Goal: Task Accomplishment & Management: Use online tool/utility

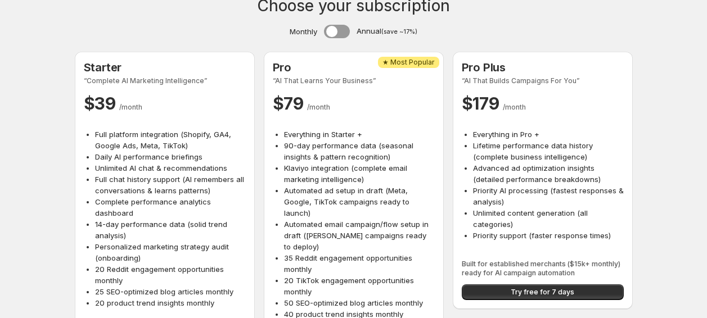
scroll to position [85, 0]
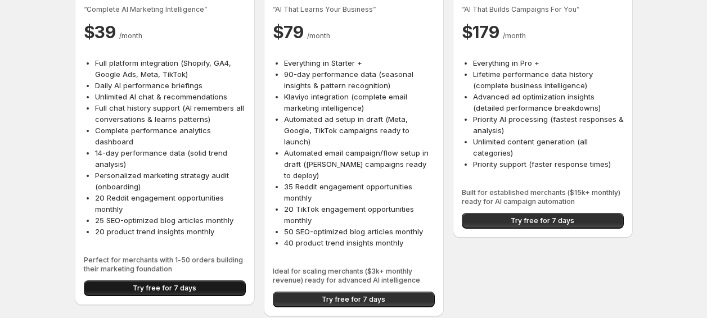
click at [171, 282] on button "Try free for 7 days" at bounding box center [165, 289] width 162 height 16
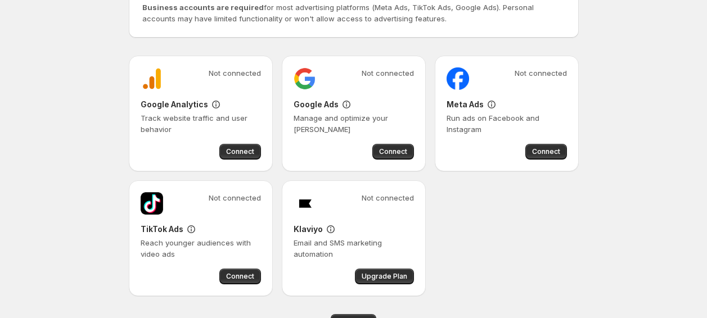
scroll to position [156, 0]
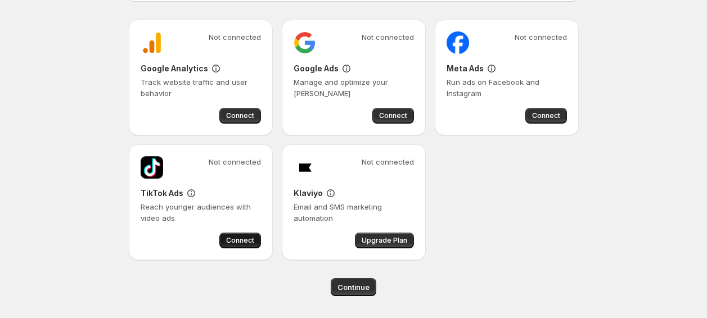
click at [242, 241] on span "Connect" at bounding box center [240, 240] width 28 height 9
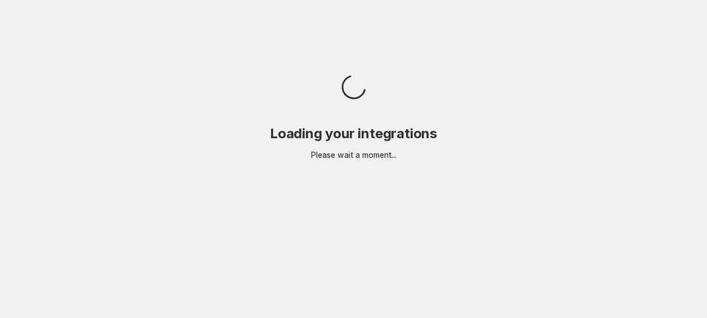
scroll to position [0, 0]
click at [249, 238] on body "Loading your integrations Please wait a moment..." at bounding box center [356, 159] width 713 height 318
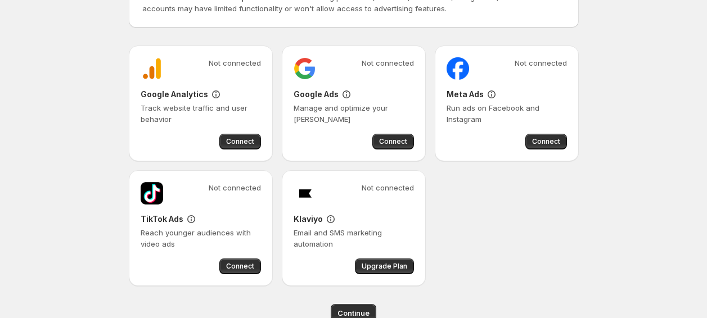
scroll to position [131, 0]
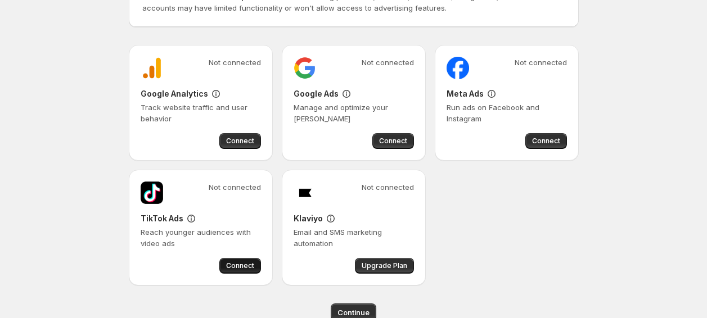
click at [238, 261] on button "Connect" at bounding box center [240, 266] width 42 height 16
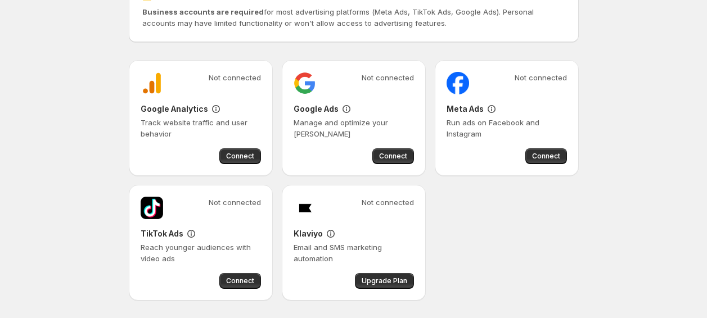
scroll to position [116, 0]
click at [233, 275] on button "Connect" at bounding box center [240, 281] width 42 height 16
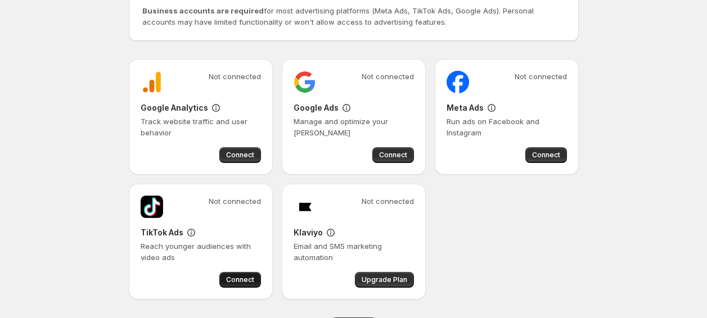
click at [248, 277] on span "Connect" at bounding box center [240, 280] width 28 height 9
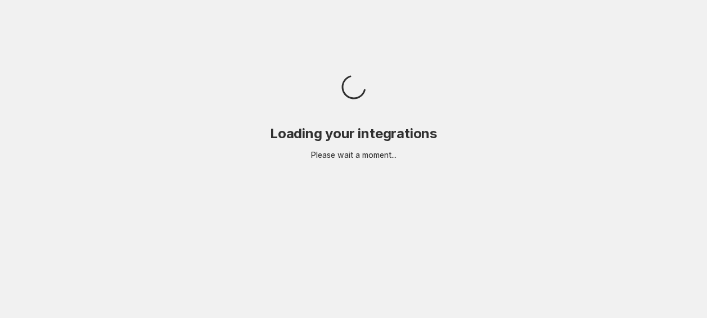
scroll to position [0, 0]
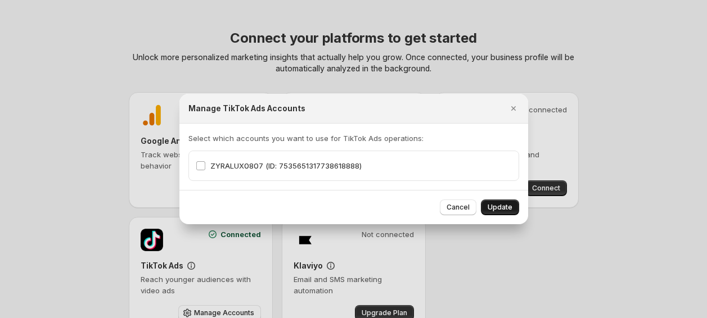
click at [502, 208] on span "Update" at bounding box center [500, 207] width 25 height 9
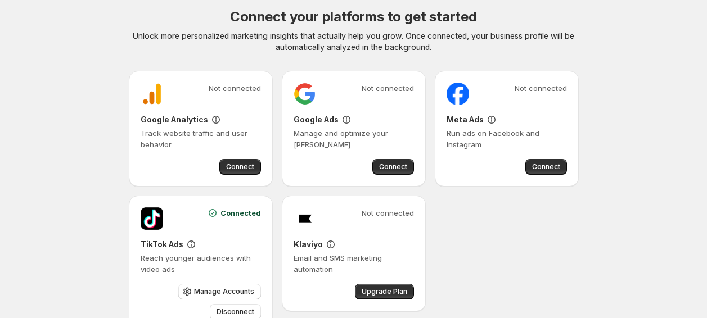
scroll to position [21, 0]
click at [233, 165] on span "Connect" at bounding box center [240, 167] width 28 height 9
click at [454, 206] on div "Not connected Google Analytics Track website traffic and user behavior Connect …" at bounding box center [354, 201] width 450 height 261
click at [228, 164] on span "Connect" at bounding box center [240, 167] width 28 height 9
click at [279, 182] on div "Not connected Google Analytics Track website traffic and user behavior Connect …" at bounding box center [354, 201] width 450 height 261
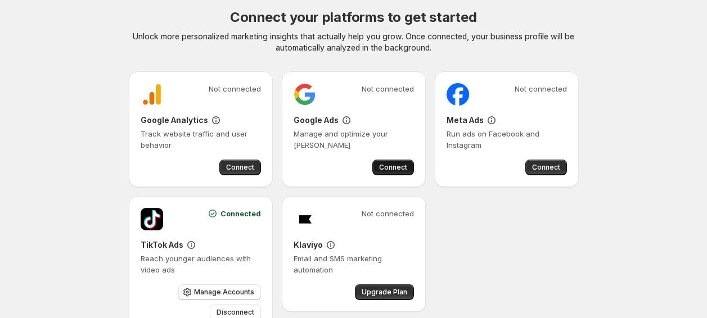
click at [396, 162] on button "Connect" at bounding box center [393, 168] width 42 height 16
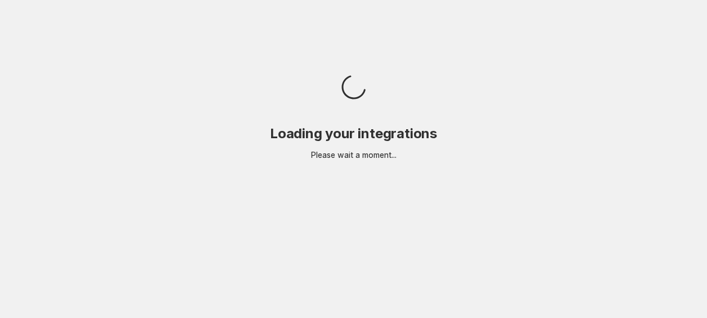
scroll to position [0, 0]
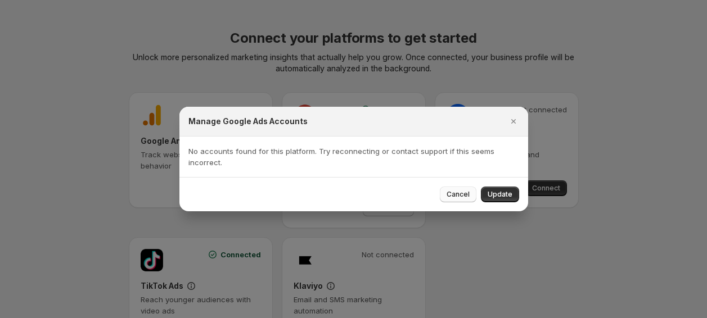
click at [465, 191] on span "Cancel" at bounding box center [458, 194] width 23 height 9
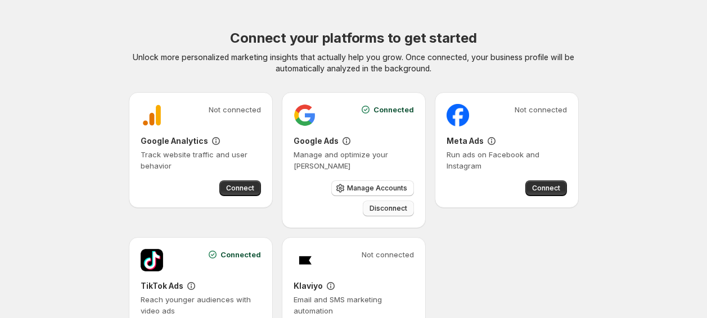
click at [401, 208] on span "Disconnect" at bounding box center [389, 208] width 38 height 9
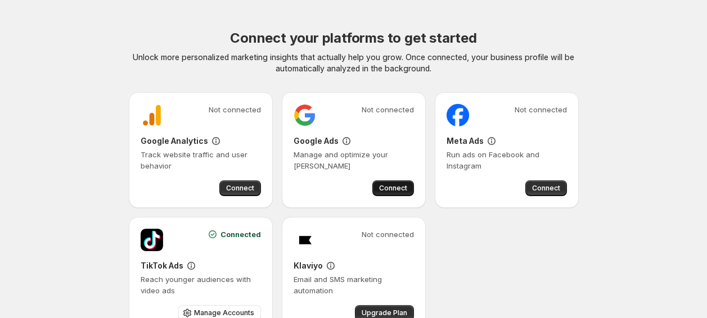
click at [388, 188] on span "Connect" at bounding box center [393, 188] width 28 height 9
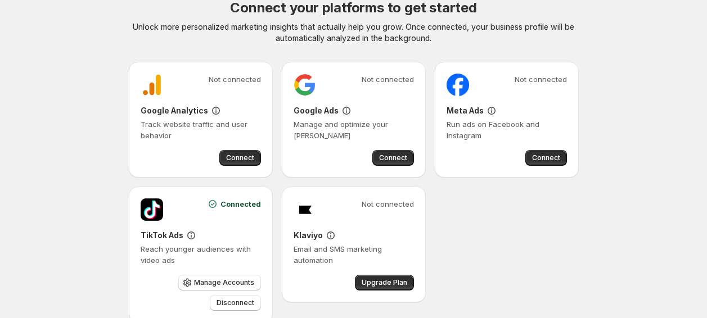
scroll to position [31, 0]
click at [559, 156] on span "Connect" at bounding box center [546, 157] width 28 height 9
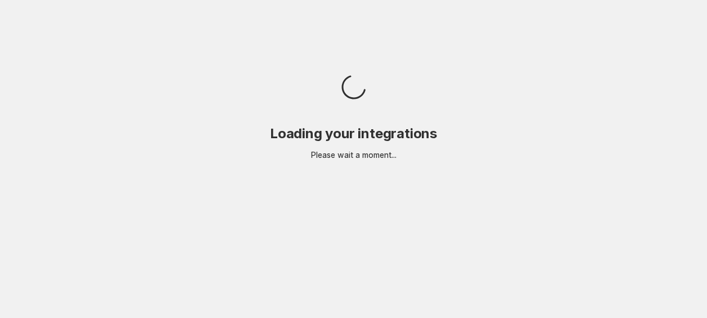
scroll to position [0, 0]
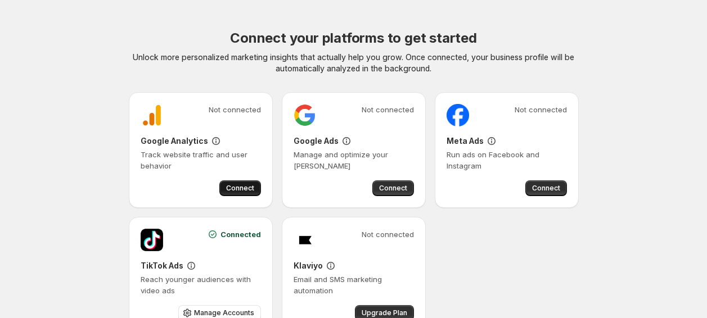
click at [240, 185] on span "Connect" at bounding box center [240, 188] width 28 height 9
click at [588, 232] on div "Connect your platforms to get started Unlock more personalized marketing insigh…" at bounding box center [354, 206] width 534 height 412
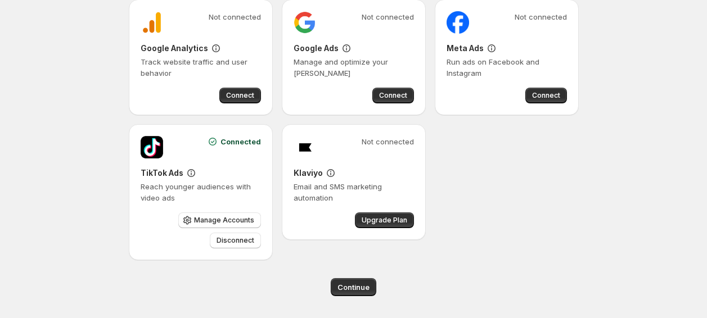
scroll to position [93, 0]
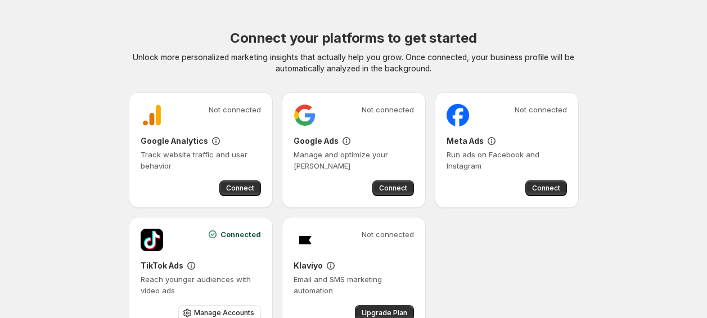
scroll to position [93, 0]
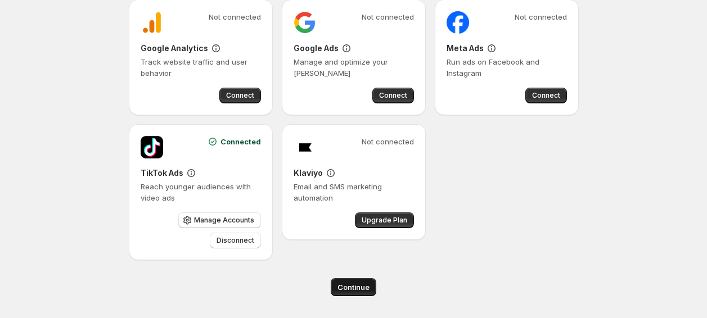
click at [349, 284] on span "Continue" at bounding box center [354, 287] width 32 height 11
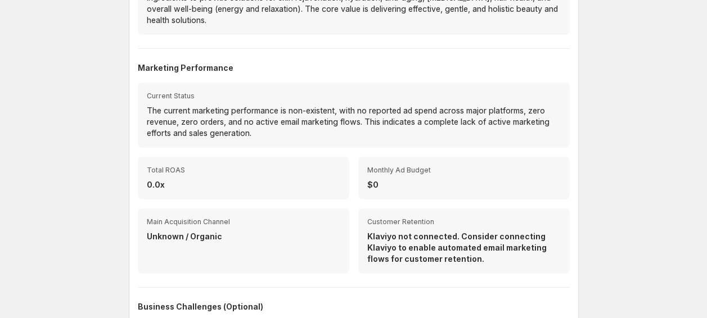
scroll to position [451, 0]
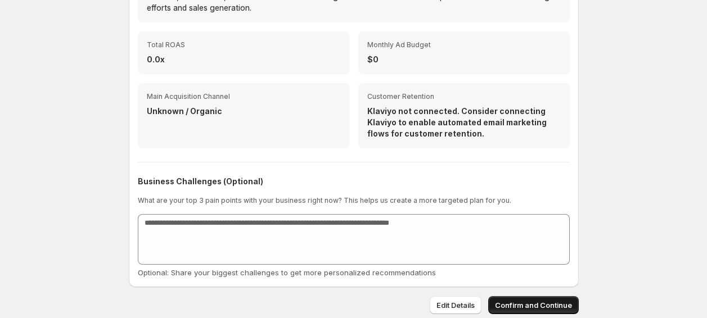
click at [537, 312] on button "Confirm and Continue" at bounding box center [533, 305] width 91 height 18
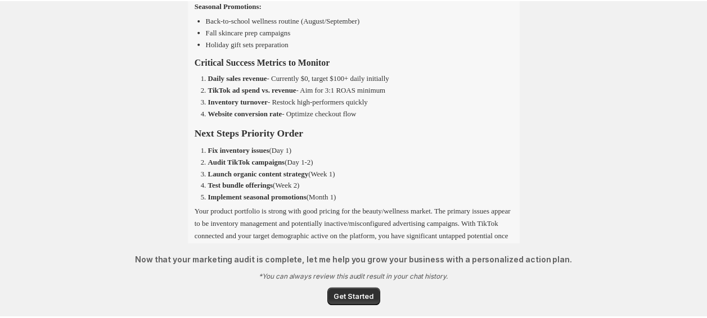
scroll to position [1121, 0]
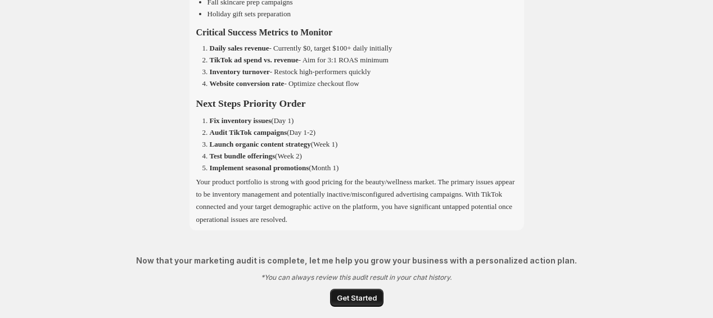
click at [366, 297] on span "Get Started" at bounding box center [357, 298] width 40 height 11
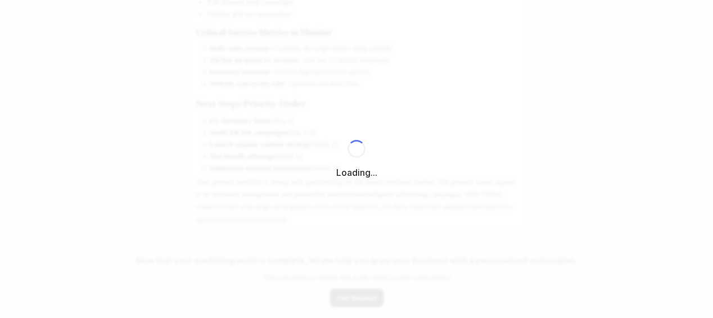
select select "*********"
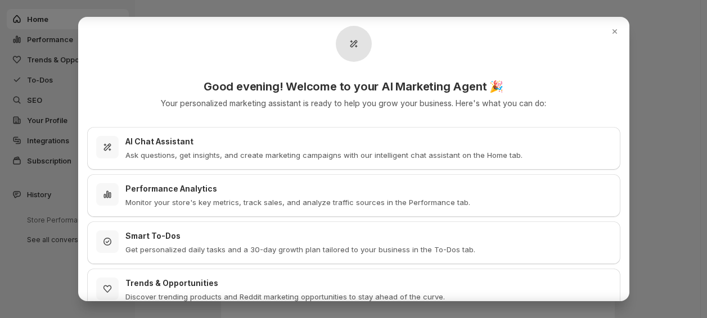
scroll to position [158, 0]
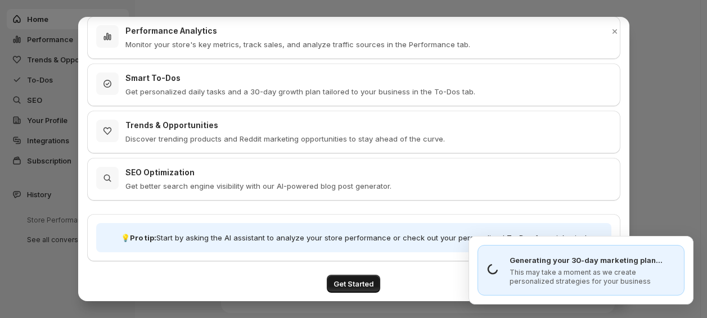
click at [364, 284] on span "Get Started" at bounding box center [354, 283] width 40 height 11
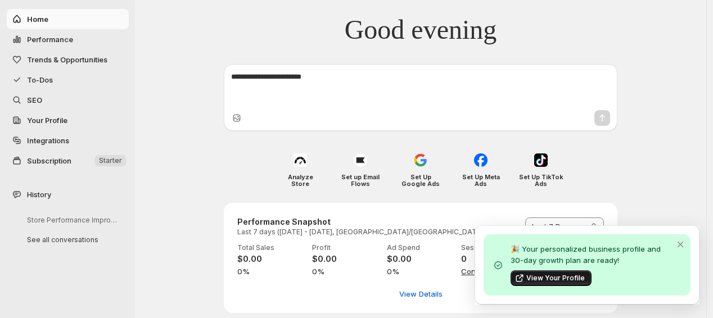
click at [542, 272] on button "View Your Profile" at bounding box center [551, 279] width 81 height 16
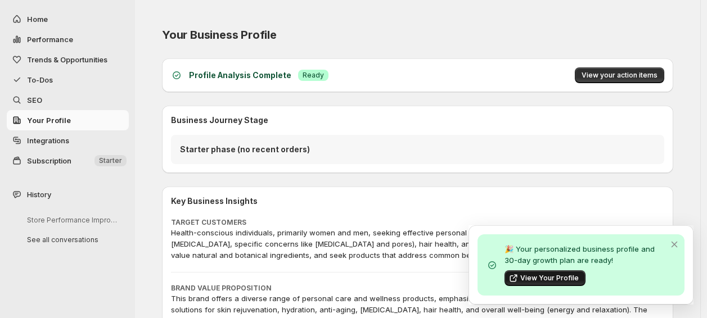
click at [549, 276] on span "View Your Profile" at bounding box center [549, 278] width 59 height 9
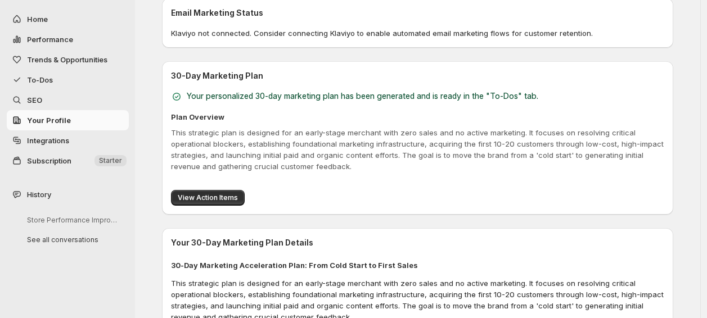
scroll to position [483, 0]
click at [211, 197] on span "View Action Items" at bounding box center [208, 197] width 60 height 9
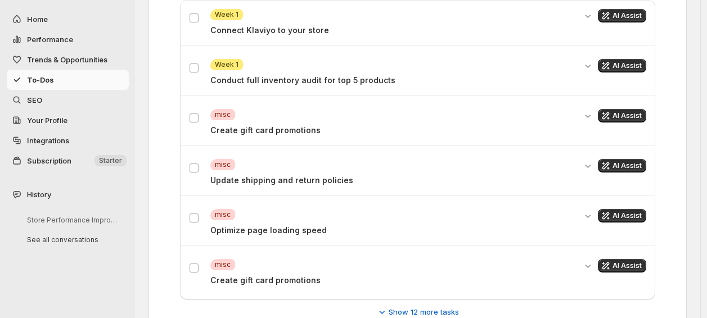
scroll to position [357, 0]
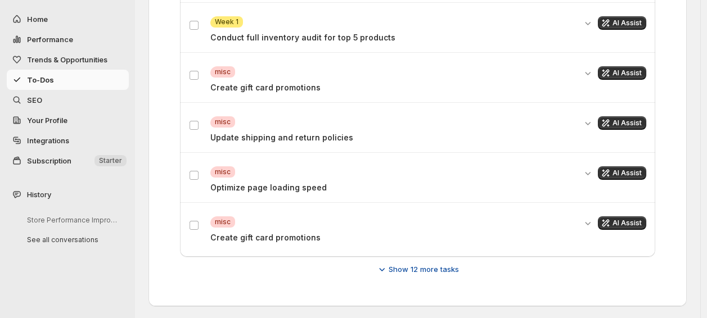
click at [385, 269] on icon "button" at bounding box center [383, 269] width 6 height 3
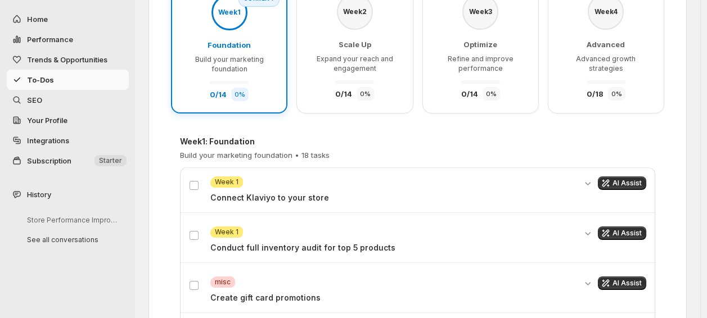
scroll to position [147, 0]
click at [634, 179] on span "AI Assist" at bounding box center [627, 182] width 29 height 9
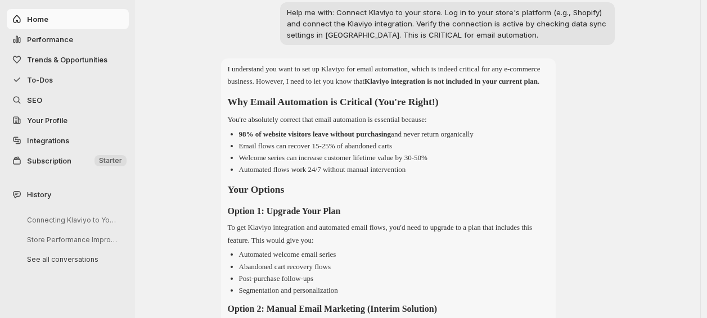
scroll to position [0, 0]
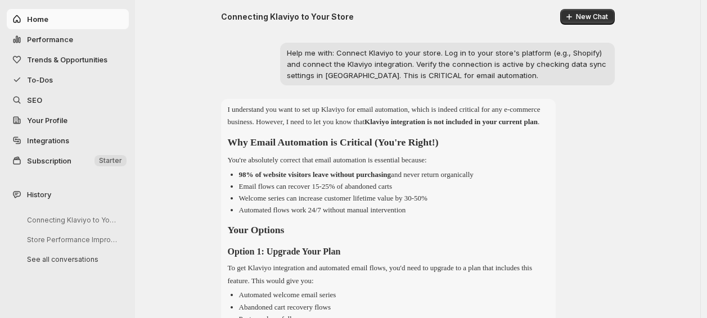
click at [80, 44] on span "Performance" at bounding box center [77, 39] width 100 height 11
select select "**********"
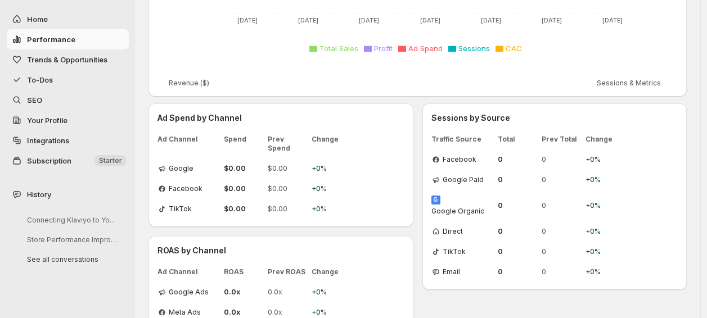
scroll to position [362, 0]
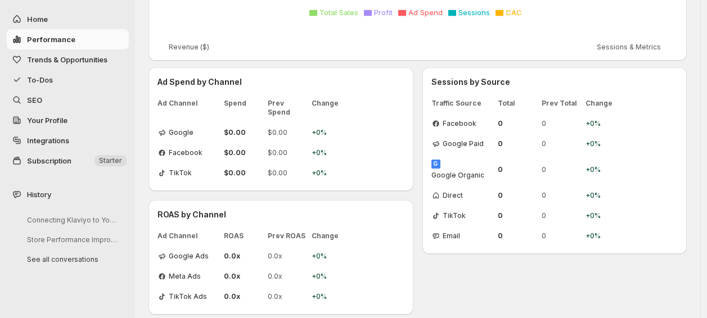
click at [74, 62] on span "Trends & Opportunities" at bounding box center [67, 59] width 80 height 9
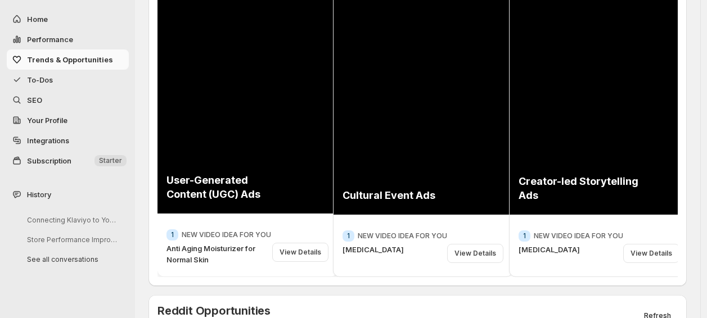
scroll to position [0, 0]
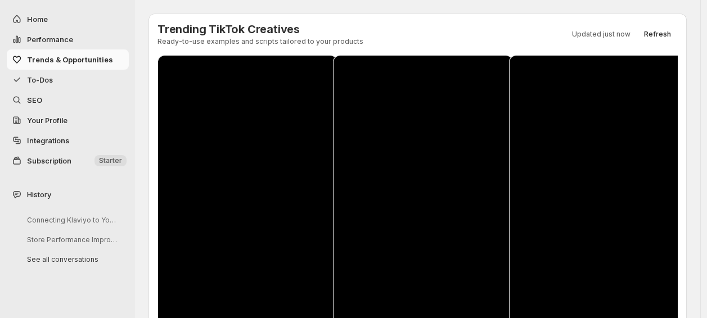
click at [48, 82] on span "To-Dos" at bounding box center [40, 79] width 26 height 9
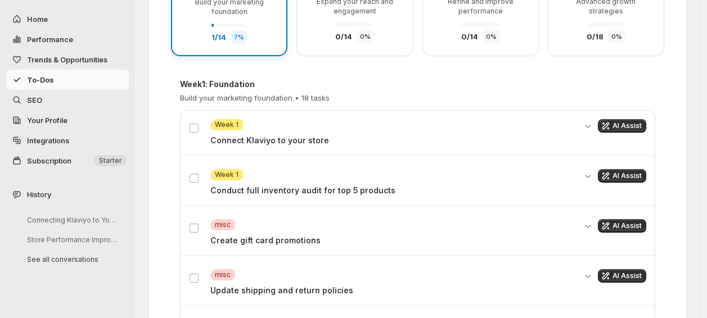
scroll to position [204, 0]
click at [631, 179] on button "AI Assist" at bounding box center [622, 176] width 48 height 14
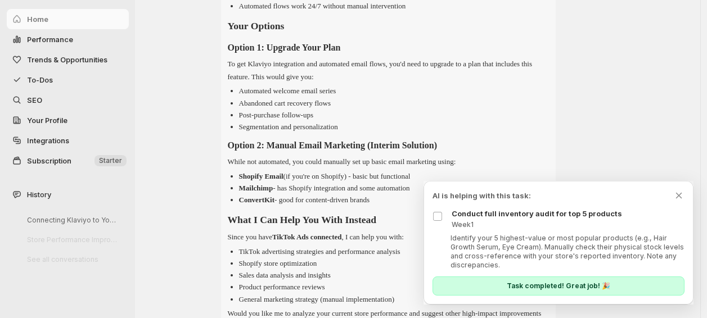
click at [549, 286] on p "Task completed! Great job! 🎉" at bounding box center [559, 286] width 104 height 9
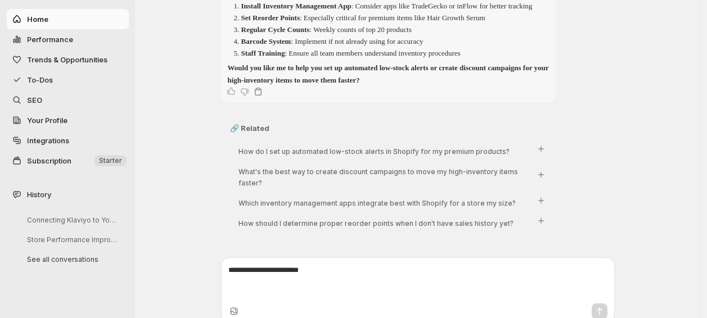
scroll to position [2608, 0]
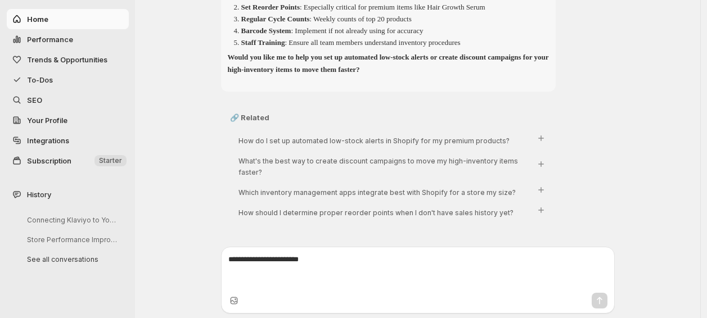
click at [63, 78] on span "To-Dos" at bounding box center [77, 79] width 100 height 11
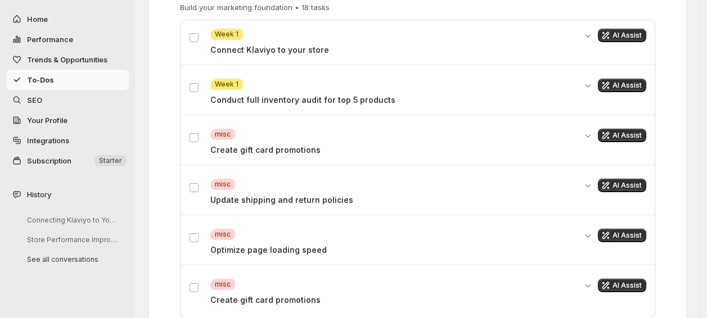
scroll to position [295, 0]
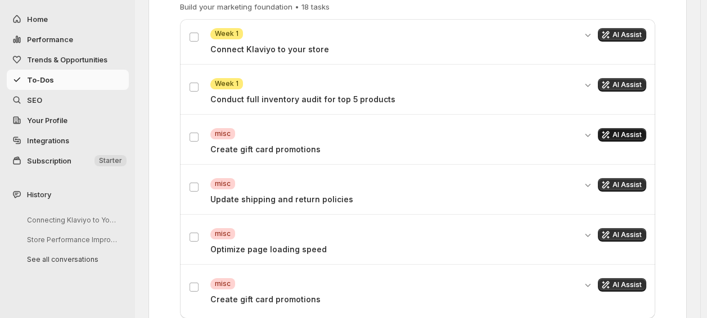
click at [631, 137] on span "AI Assist" at bounding box center [627, 135] width 29 height 9
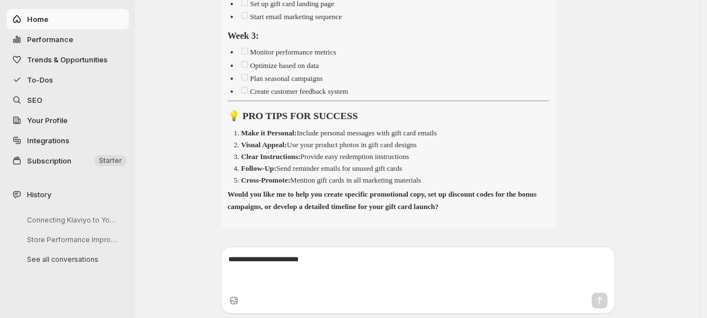
scroll to position [5162, 0]
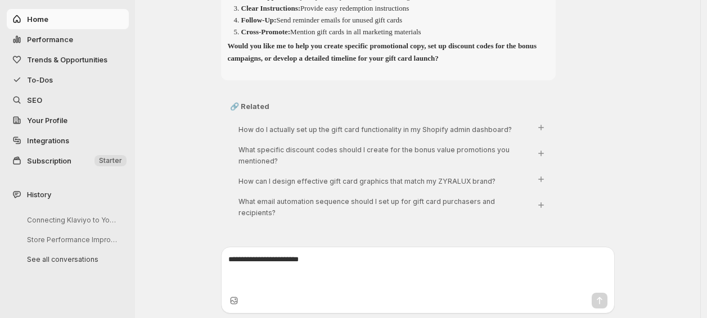
click at [51, 82] on span "To-Dos" at bounding box center [40, 79] width 26 height 9
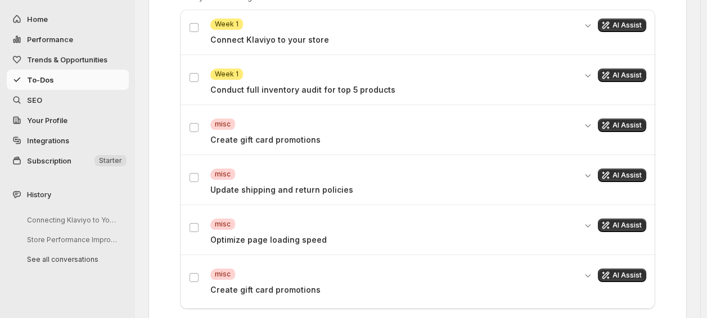
scroll to position [299, 0]
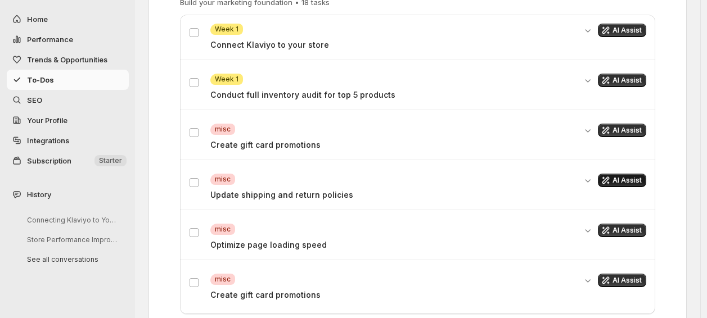
click at [626, 181] on span "AI Assist" at bounding box center [627, 180] width 29 height 9
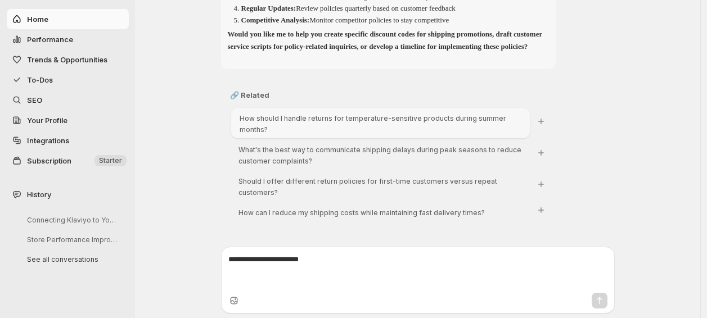
scroll to position [9643, 0]
click at [52, 80] on span "To-Dos" at bounding box center [40, 79] width 26 height 9
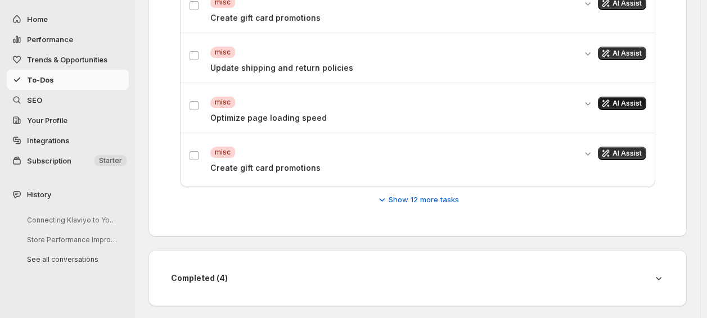
click at [631, 104] on span "AI Assist" at bounding box center [627, 103] width 29 height 9
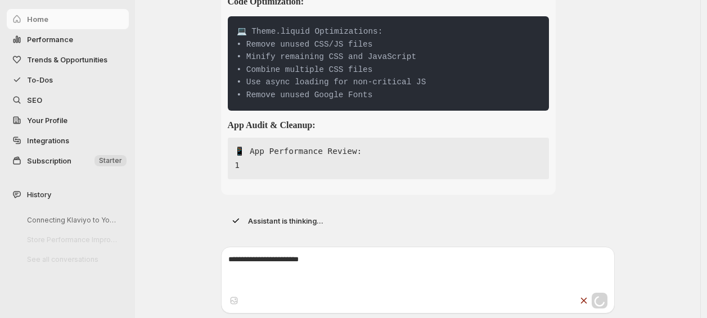
scroll to position [11633, 0]
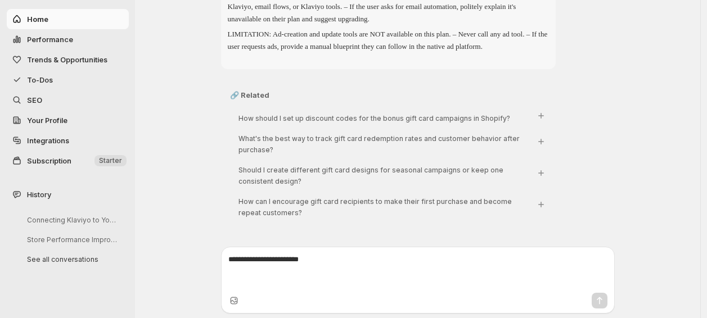
click at [64, 81] on span "To-Dos" at bounding box center [77, 79] width 100 height 11
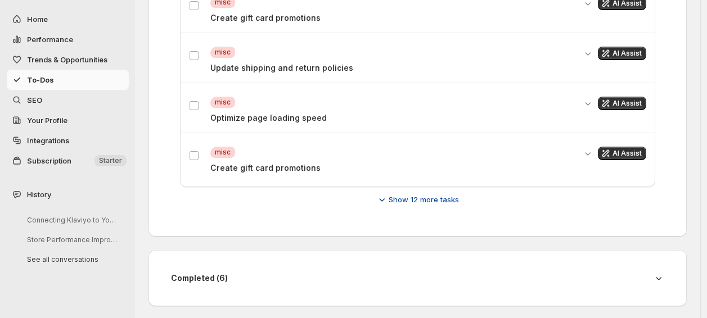
click at [428, 197] on span "Show 12 more tasks" at bounding box center [424, 199] width 70 height 11
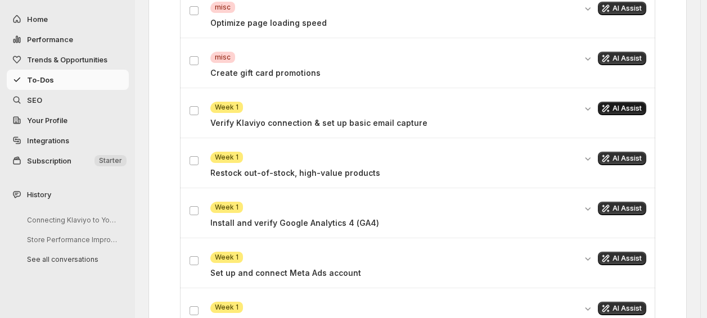
click at [626, 104] on span "AI Assist" at bounding box center [627, 108] width 29 height 9
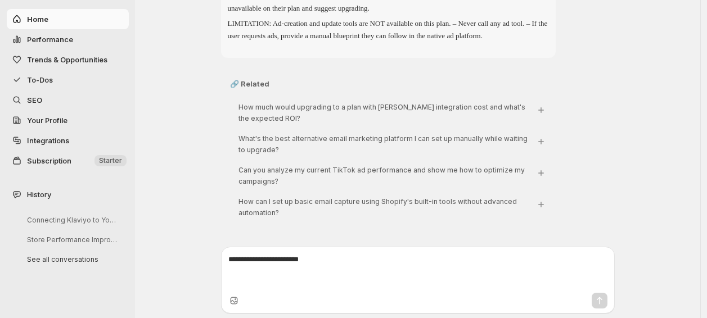
scroll to position [21872, 0]
click at [68, 82] on span "To-Dos" at bounding box center [77, 79] width 100 height 11
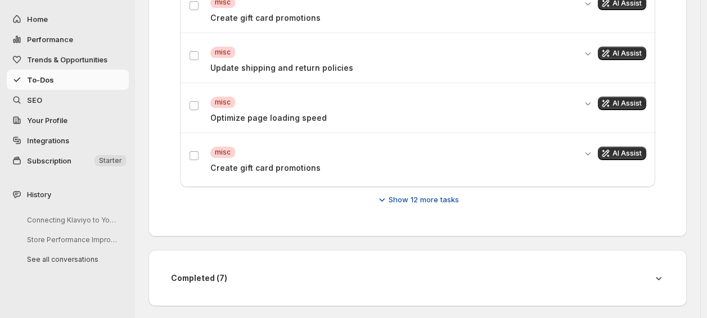
click at [438, 205] on button "Show 12 more tasks" at bounding box center [418, 200] width 96 height 18
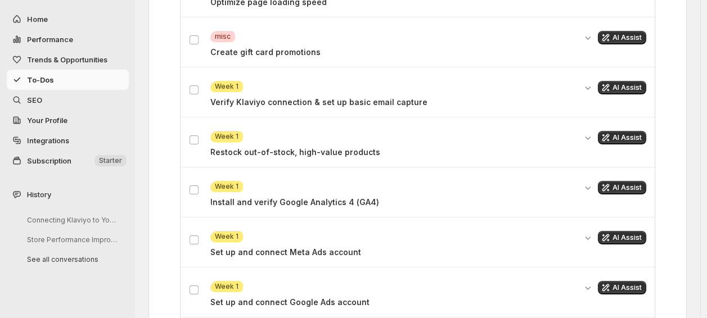
scroll to position [545, 0]
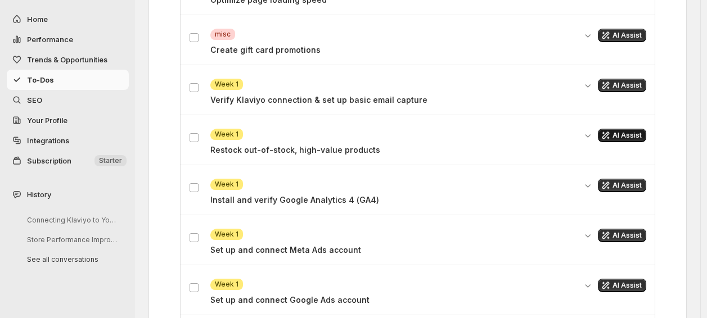
click at [621, 138] on button "AI Assist" at bounding box center [622, 136] width 48 height 14
click at [623, 182] on span "AI Assist" at bounding box center [627, 185] width 29 height 9
click at [627, 136] on span "AI Assist" at bounding box center [627, 135] width 29 height 9
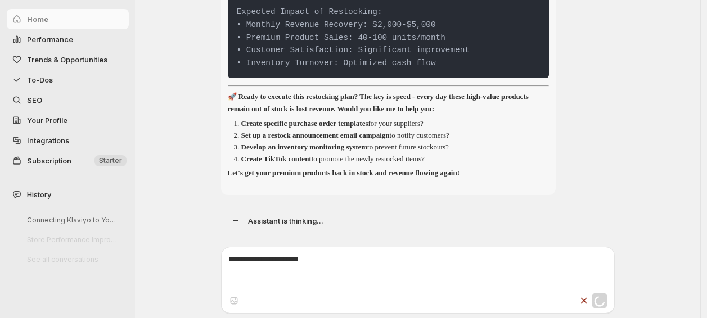
scroll to position [26274, 0]
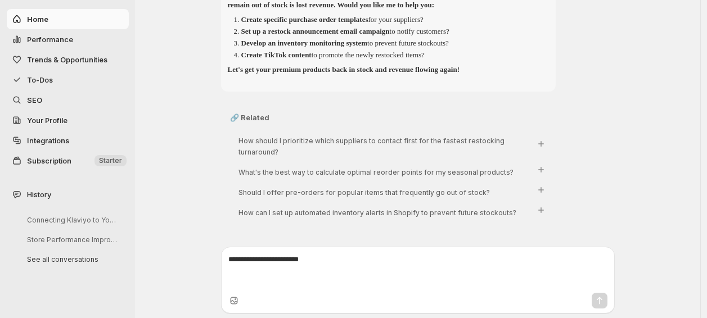
click at [31, 78] on span "To-Dos" at bounding box center [40, 79] width 26 height 9
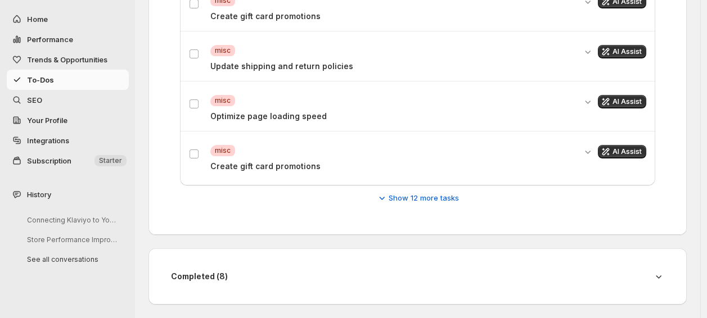
scroll to position [426, 0]
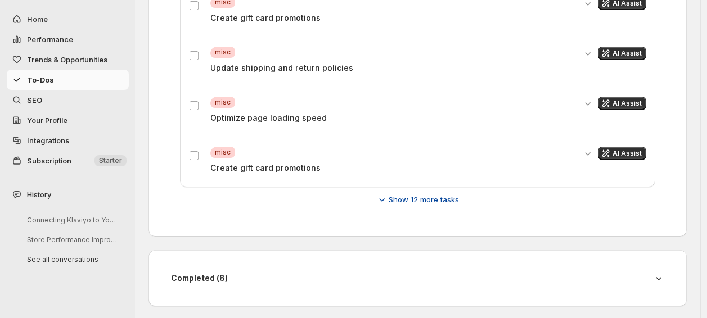
click at [426, 197] on span "Show 12 more tasks" at bounding box center [424, 199] width 70 height 11
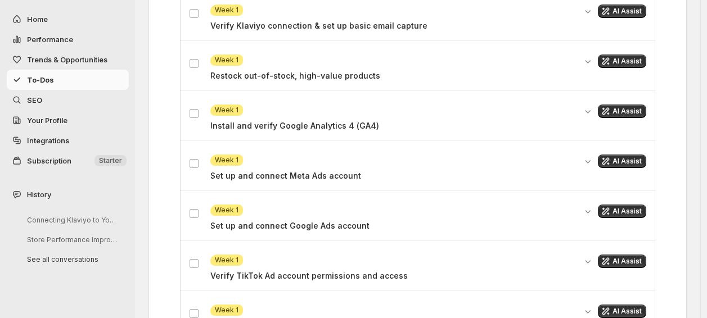
scroll to position [619, 0]
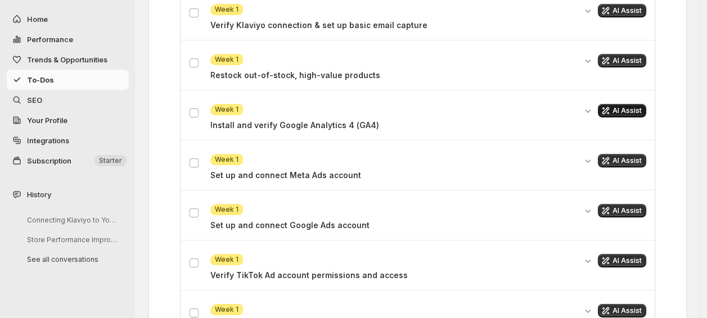
click at [621, 107] on span "AI Assist" at bounding box center [627, 110] width 29 height 9
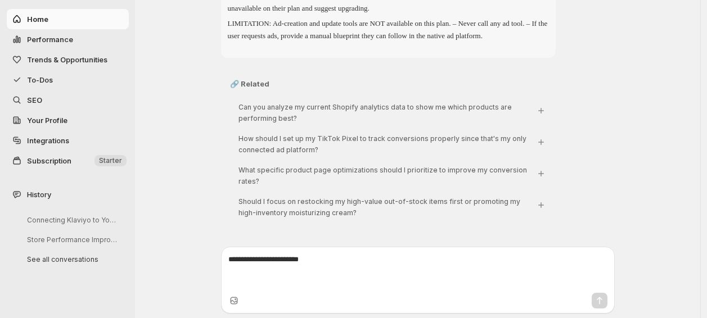
scroll to position [29442, 0]
click at [48, 77] on span "To-Dos" at bounding box center [40, 79] width 26 height 9
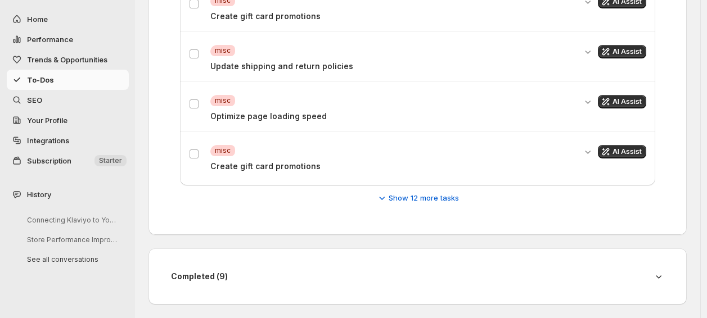
scroll to position [426, 0]
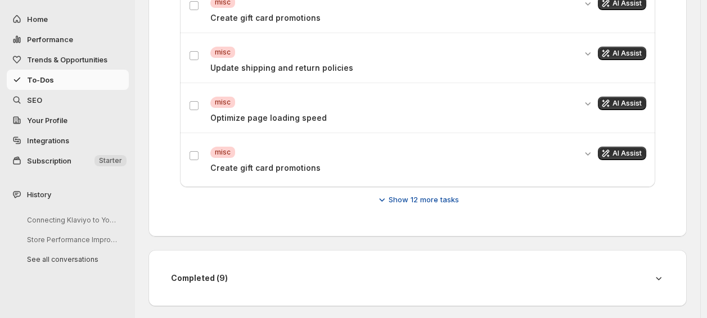
click at [452, 196] on span "Show 12 more tasks" at bounding box center [424, 199] width 70 height 11
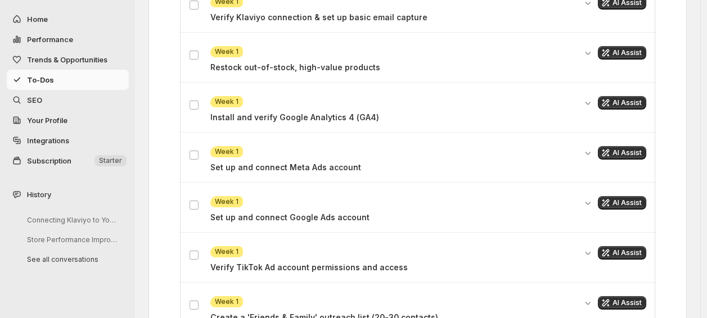
scroll to position [628, 0]
click at [633, 148] on span "AI Assist" at bounding box center [627, 152] width 29 height 9
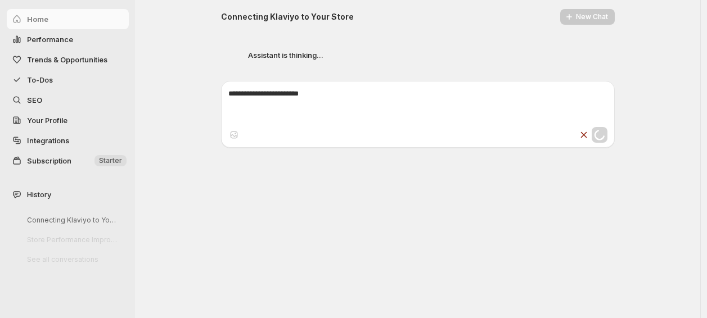
scroll to position [34196, 0]
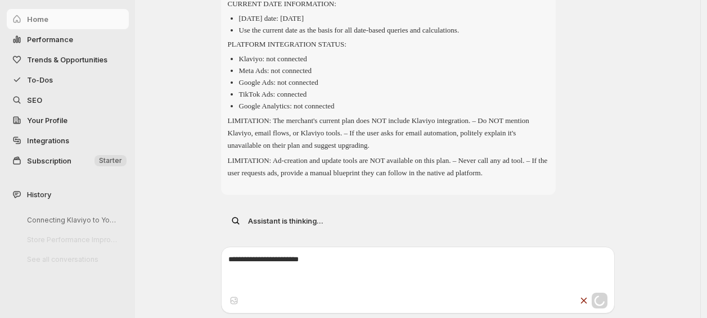
scroll to position [35334, 0]
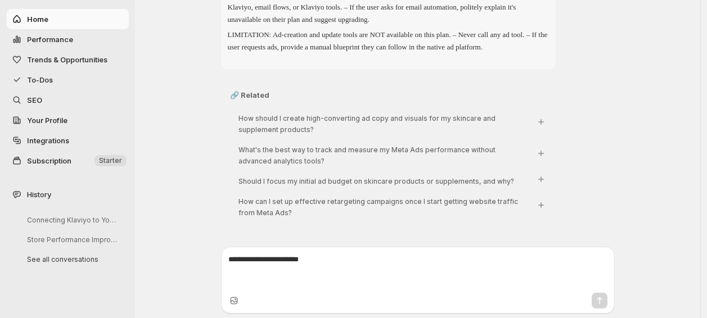
click at [56, 84] on span "To-Dos" at bounding box center [77, 79] width 100 height 11
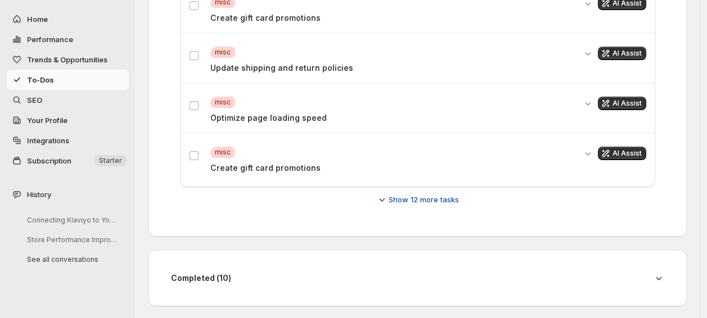
click at [444, 197] on span "Show 12 more tasks" at bounding box center [424, 199] width 70 height 11
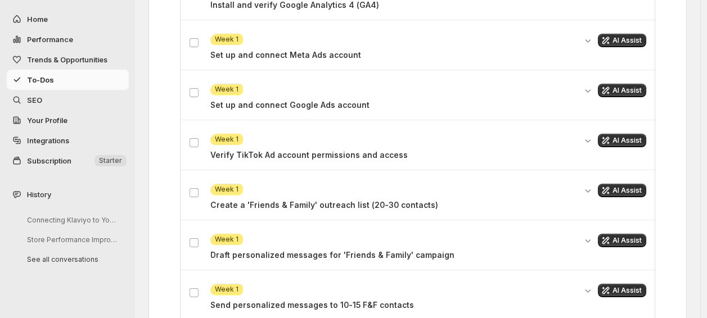
scroll to position [740, 0]
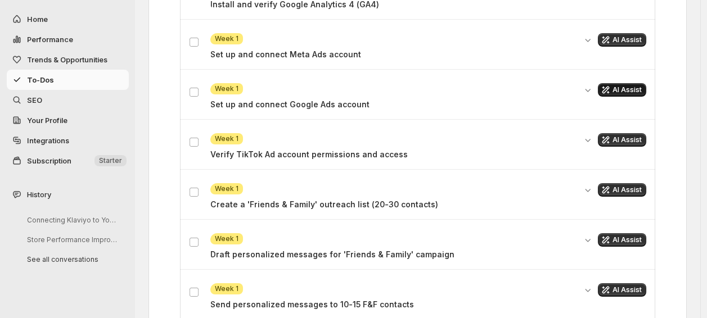
click at [627, 86] on span "AI Assist" at bounding box center [627, 90] width 29 height 9
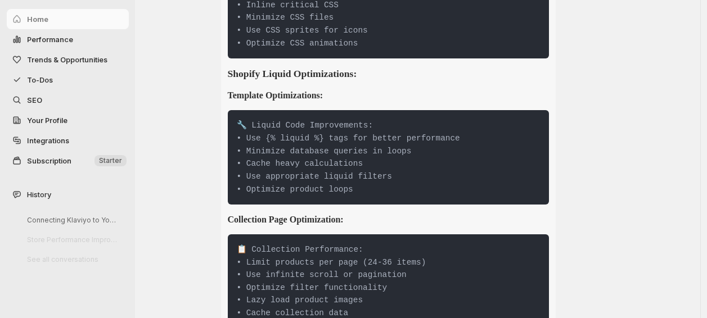
scroll to position [12871, 0]
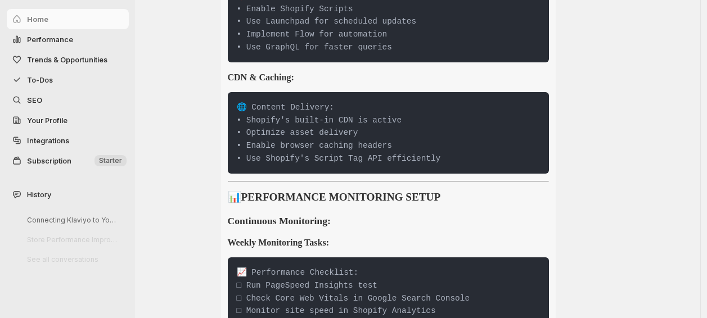
drag, startPoint x: 706, startPoint y: 103, endPoint x: 713, endPoint y: 311, distance: 207.7
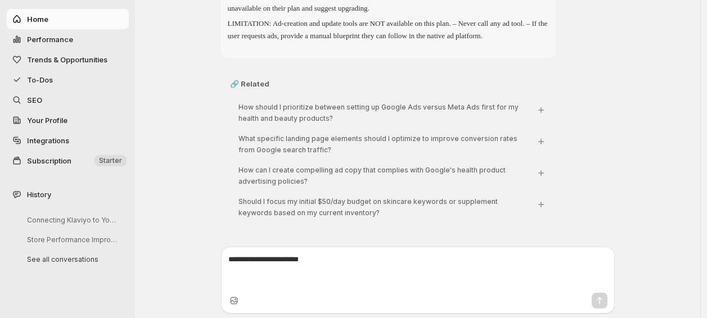
scroll to position [42471, 0]
click at [89, 80] on span "To-Dos" at bounding box center [77, 79] width 100 height 11
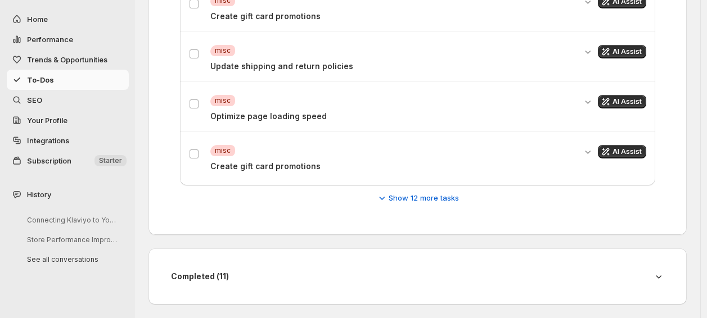
scroll to position [426, 0]
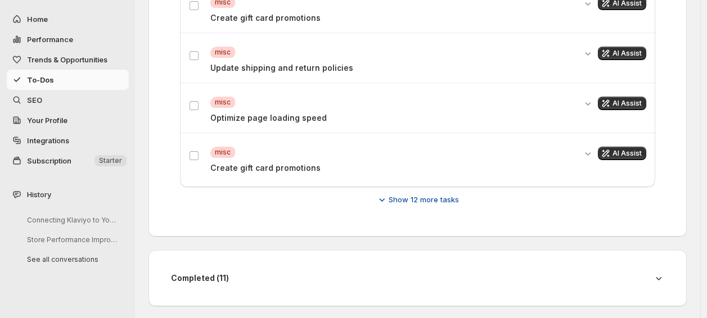
click at [428, 200] on span "Show 12 more tasks" at bounding box center [424, 199] width 70 height 11
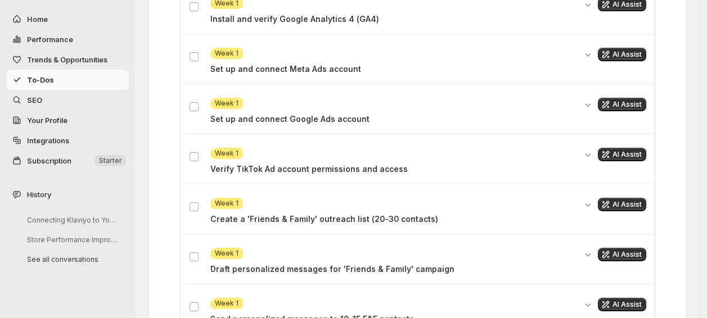
scroll to position [748, 0]
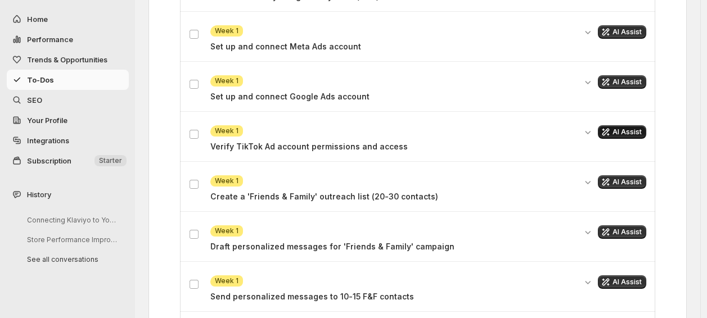
click at [621, 131] on span "AI Assist" at bounding box center [627, 132] width 29 height 9
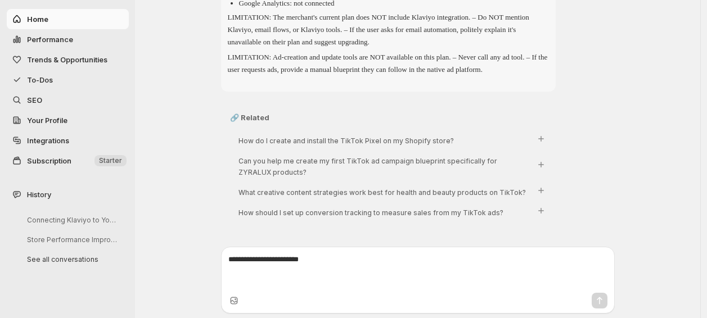
scroll to position [47269, 0]
click at [56, 76] on span "To-Dos" at bounding box center [77, 79] width 100 height 11
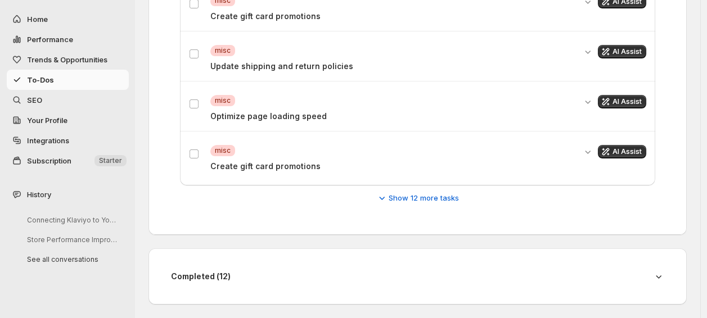
scroll to position [426, 0]
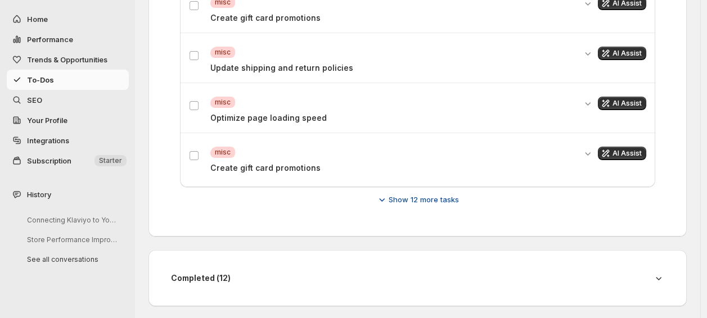
click at [437, 194] on span "Show 12 more tasks" at bounding box center [424, 199] width 70 height 11
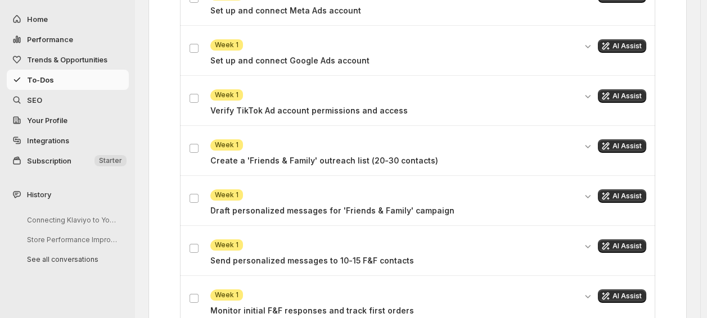
scroll to position [785, 0]
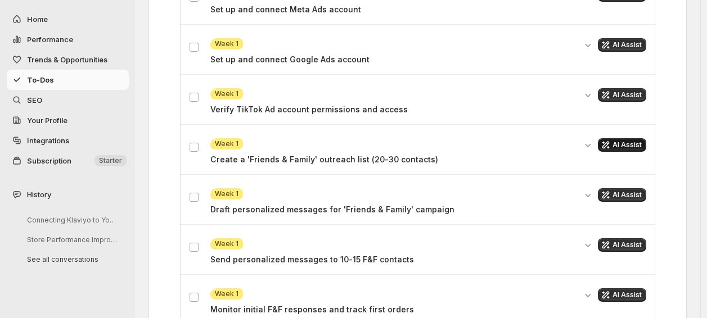
click at [612, 140] on icon "Get AI assistance for this task" at bounding box center [605, 145] width 11 height 11
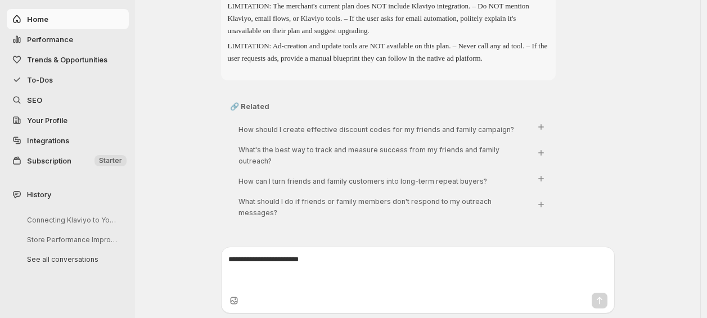
scroll to position [53245, 0]
click at [63, 75] on span "To-Dos" at bounding box center [77, 79] width 100 height 11
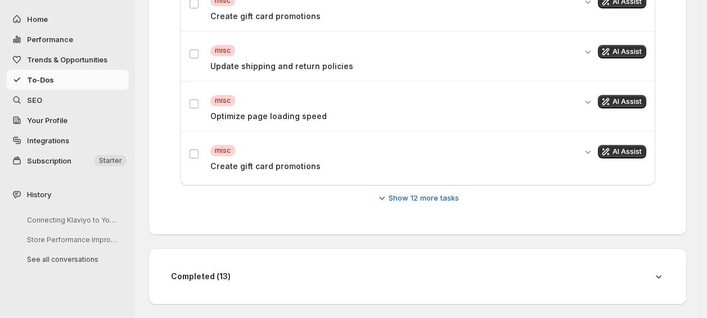
scroll to position [426, 0]
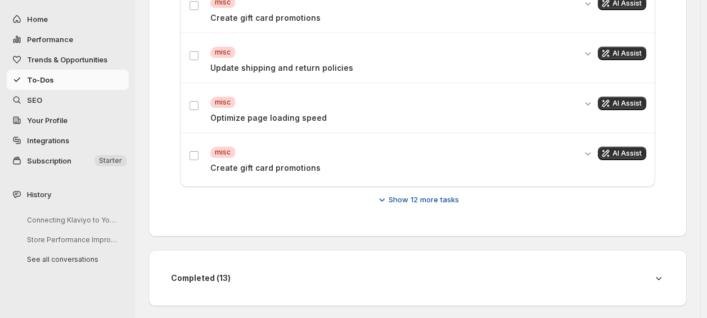
click at [436, 194] on span "Show 12 more tasks" at bounding box center [424, 199] width 70 height 11
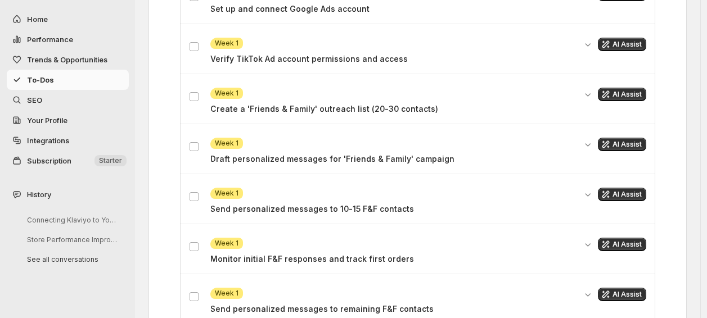
scroll to position [870, 0]
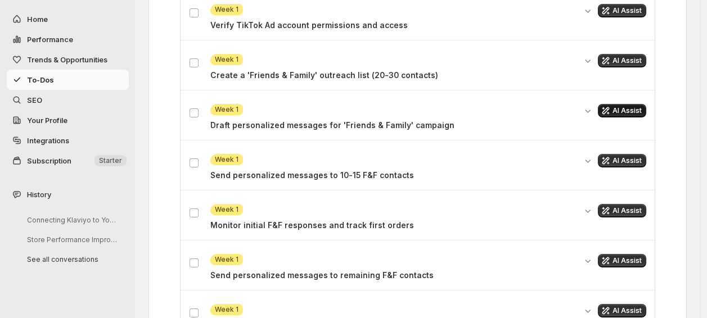
click at [623, 113] on span "AI Assist" at bounding box center [627, 110] width 29 height 9
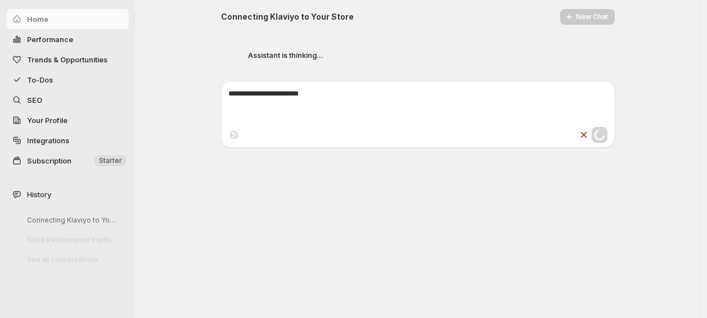
scroll to position [55850, 0]
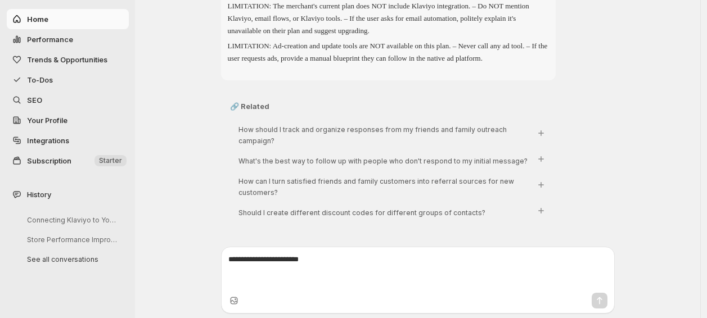
scroll to position [58519, 0]
click at [60, 78] on span "To-Dos" at bounding box center [77, 79] width 100 height 11
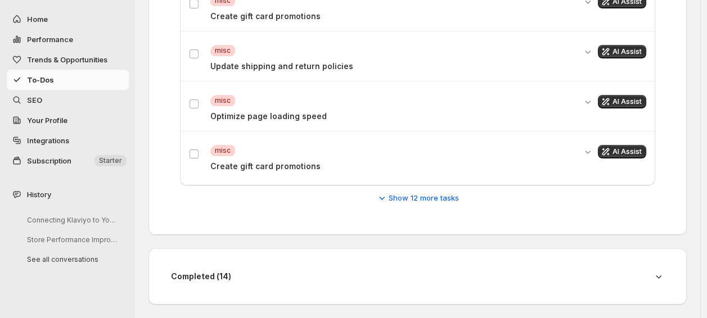
scroll to position [426, 0]
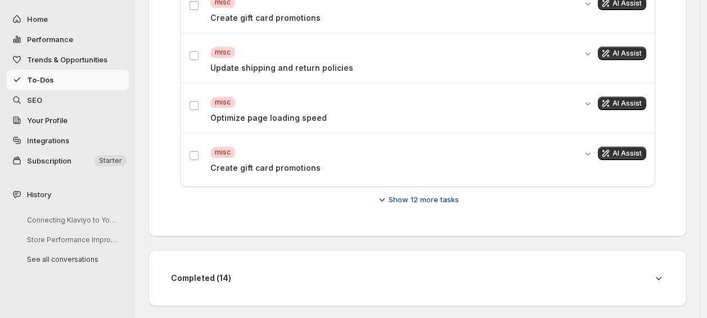
click at [430, 203] on span "Show 12 more tasks" at bounding box center [424, 199] width 70 height 11
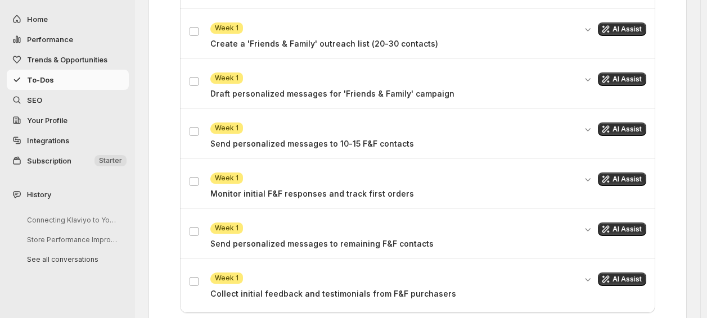
scroll to position [906, 0]
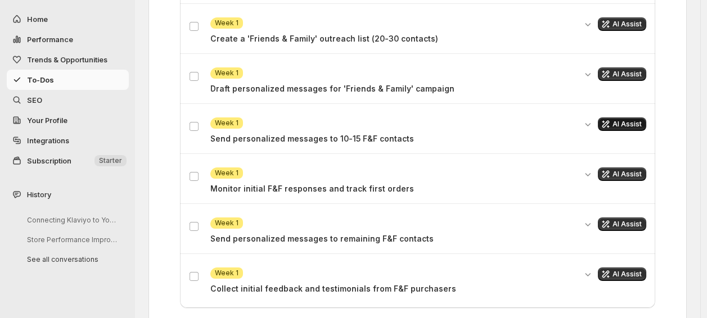
click at [628, 124] on span "AI Assist" at bounding box center [627, 124] width 29 height 9
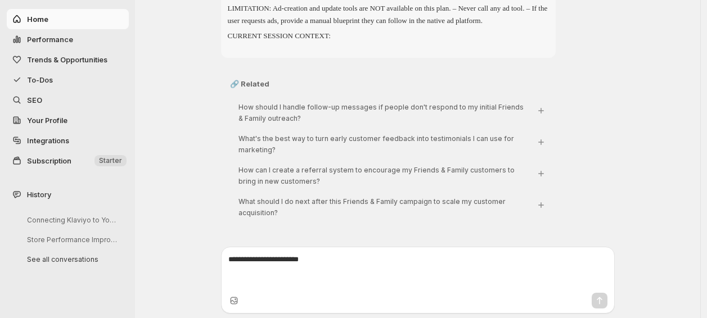
scroll to position [64128, 0]
click at [59, 79] on span "To-Dos" at bounding box center [77, 79] width 100 height 11
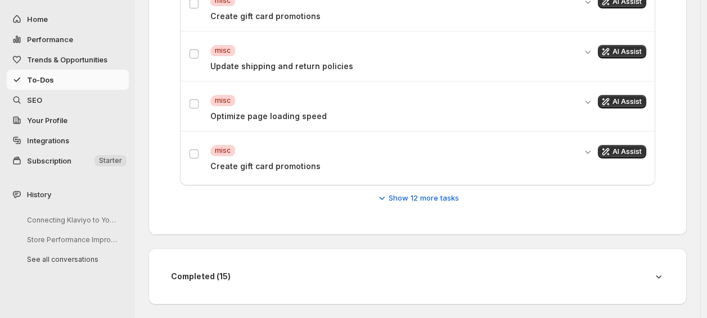
scroll to position [426, 0]
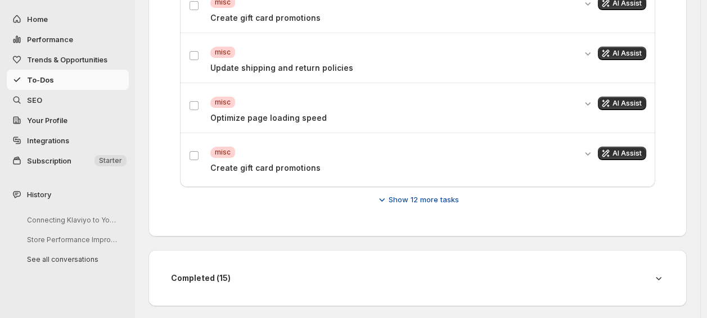
click at [420, 203] on span "Show 12 more tasks" at bounding box center [424, 199] width 70 height 11
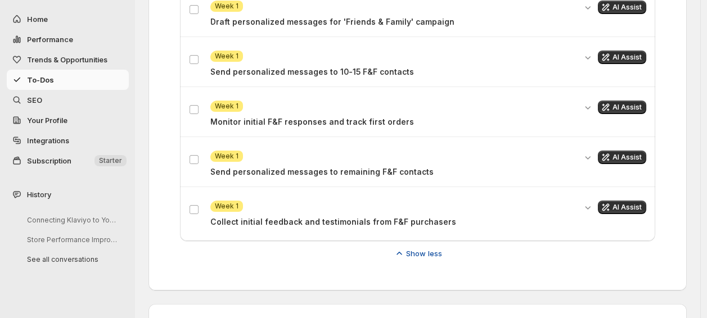
scroll to position [974, 0]
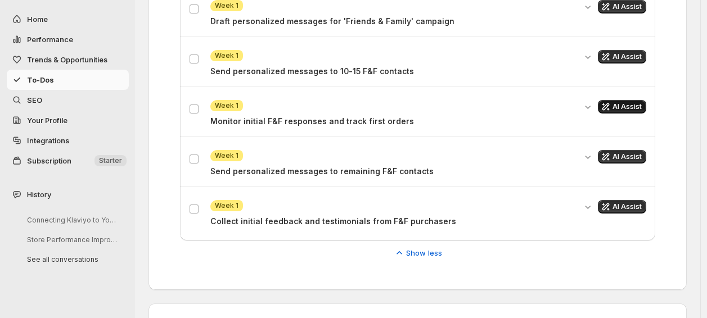
click at [623, 104] on span "AI Assist" at bounding box center [627, 106] width 29 height 9
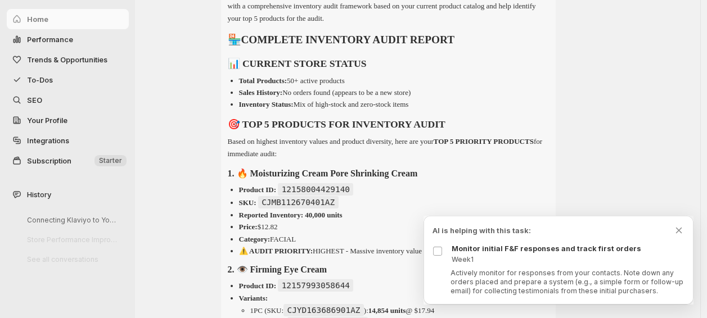
click at [435, 269] on div "Actively monitor for responses from your contacts. Note down any orders placed …" at bounding box center [559, 282] width 252 height 27
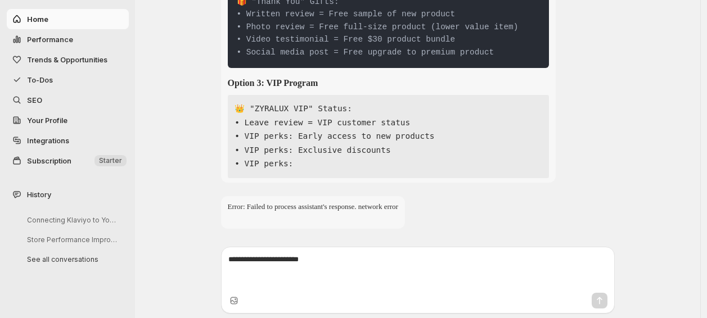
scroll to position [67559, 0]
click at [71, 80] on span "To-Dos" at bounding box center [77, 79] width 100 height 11
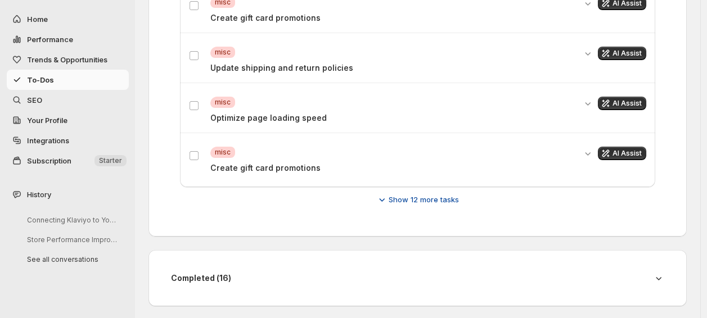
click at [445, 201] on span "Show 12 more tasks" at bounding box center [424, 199] width 70 height 11
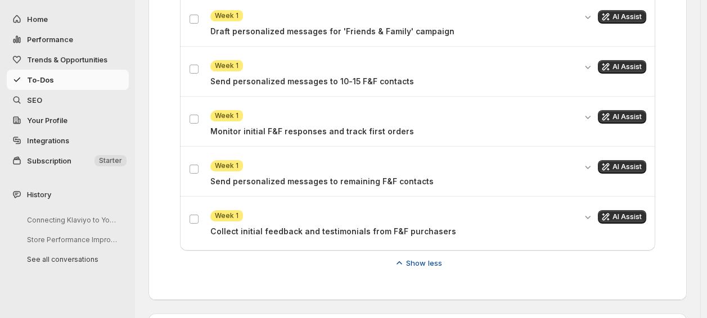
scroll to position [1028, 0]
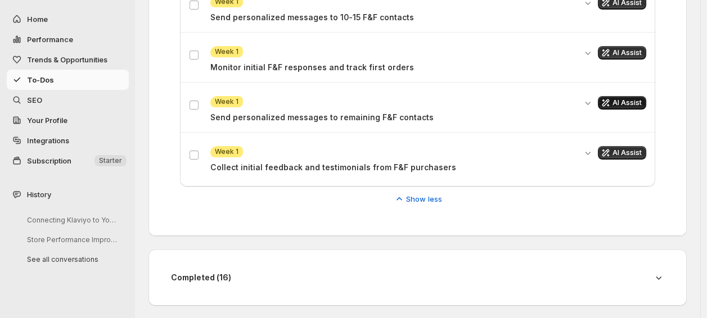
click at [630, 100] on span "AI Assist" at bounding box center [627, 102] width 29 height 9
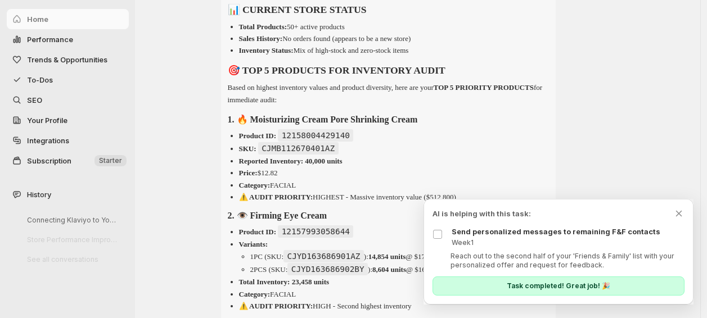
click at [438, 266] on div "Reach out to the second half of your 'Friends & Family' list with your personal…" at bounding box center [559, 261] width 252 height 18
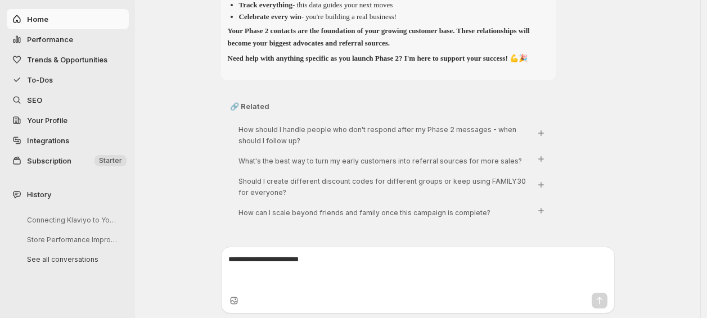
scroll to position [72687, 0]
click at [59, 78] on span "To-Dos" at bounding box center [77, 79] width 100 height 11
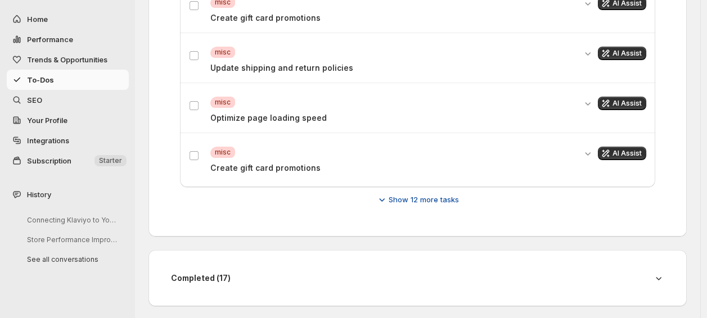
click at [447, 196] on span "Show 12 more tasks" at bounding box center [424, 199] width 70 height 11
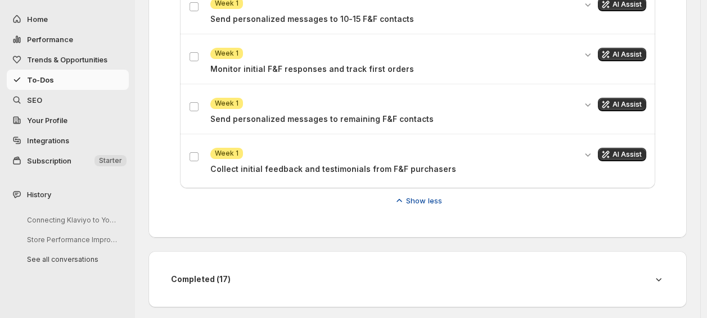
scroll to position [1028, 0]
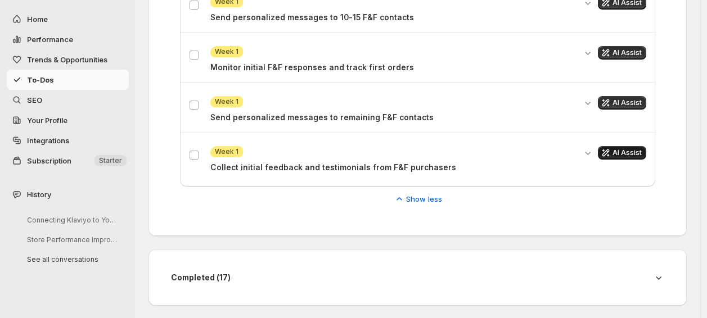
click at [635, 149] on span "AI Assist" at bounding box center [627, 153] width 29 height 9
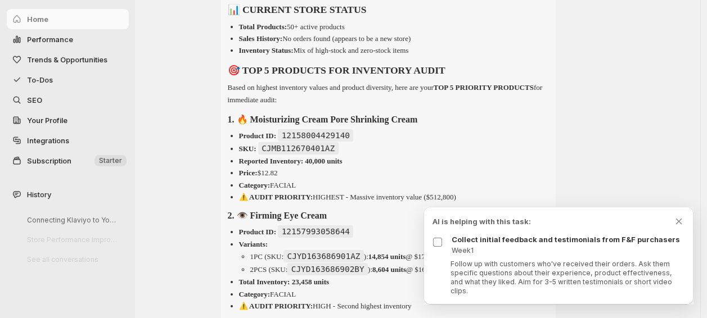
click at [437, 260] on div "Follow up with customers who've received their orders. Ask them specific questi…" at bounding box center [559, 278] width 252 height 36
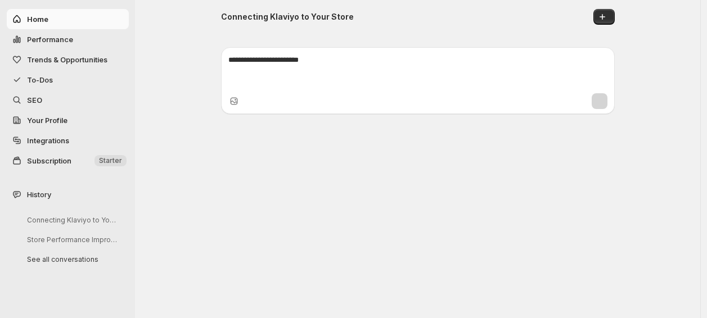
scroll to position [78926, 0]
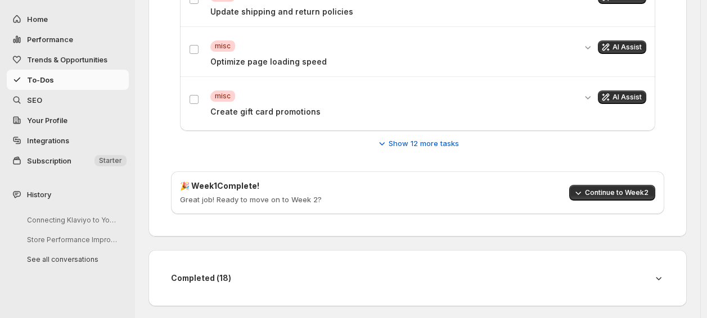
scroll to position [483, 0]
click at [459, 143] on span "Show 12 more tasks" at bounding box center [424, 143] width 70 height 11
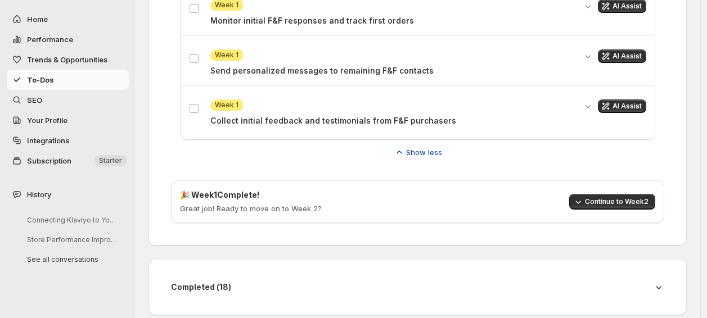
scroll to position [1084, 0]
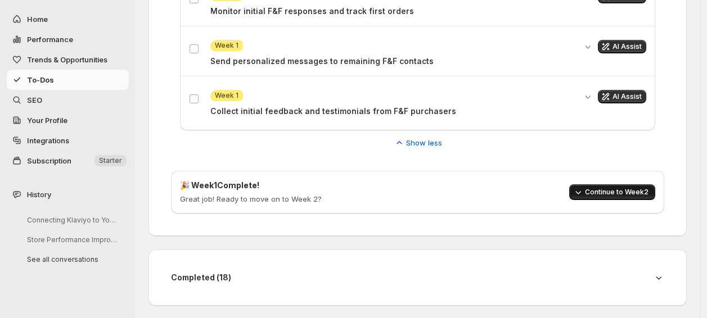
click at [599, 188] on span "Continue to Week 2" at bounding box center [617, 192] width 64 height 9
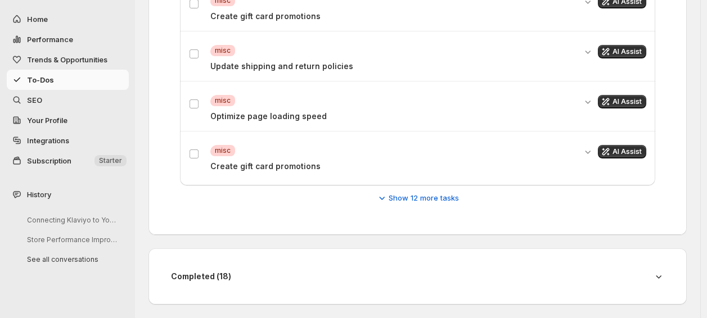
scroll to position [426, 0]
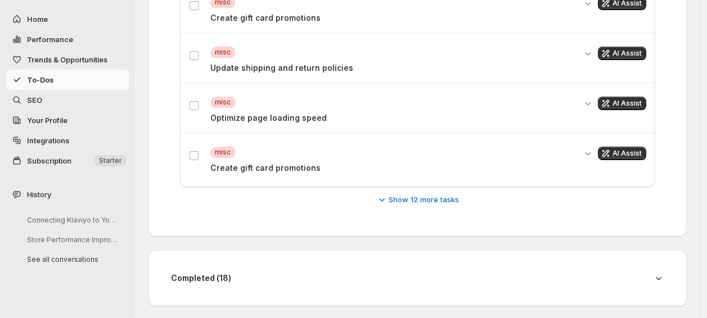
click at [660, 277] on icon at bounding box center [658, 278] width 11 height 11
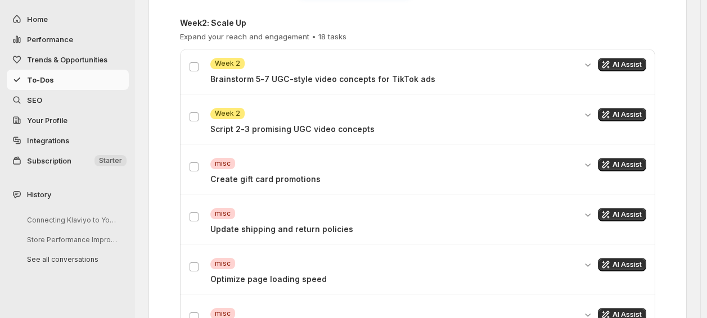
scroll to position [221, 0]
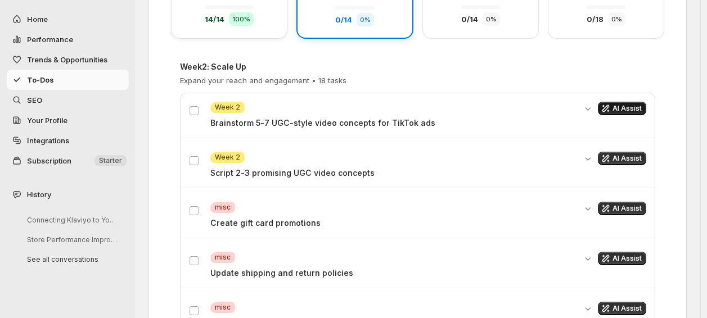
click at [628, 108] on span "AI Assist" at bounding box center [627, 108] width 29 height 9
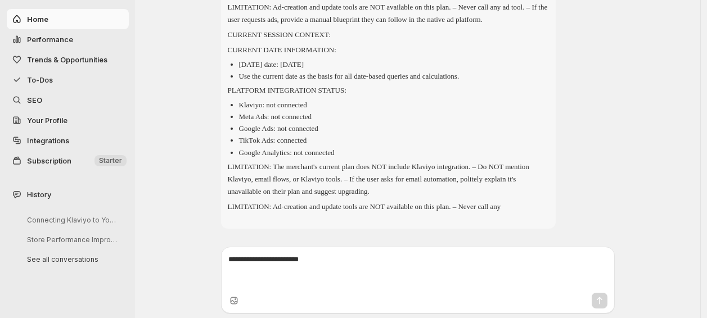
scroll to position [85223, 0]
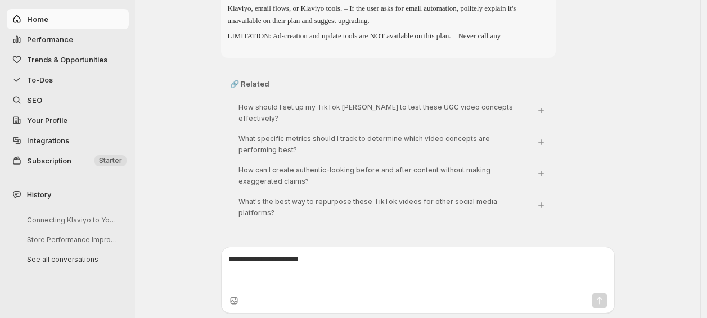
click at [55, 75] on span "To-Dos" at bounding box center [77, 79] width 100 height 11
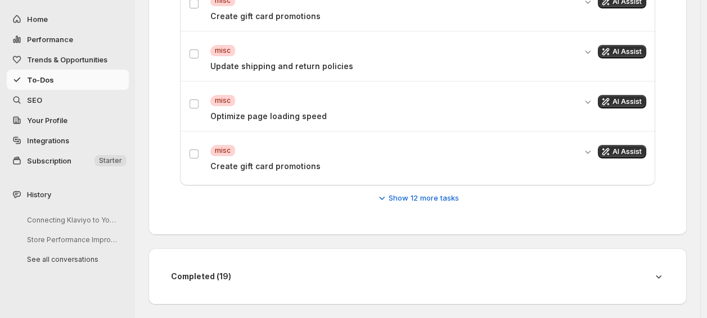
scroll to position [426, 0]
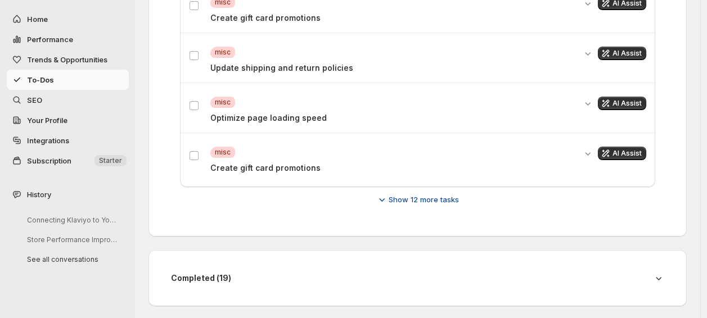
click at [407, 194] on span "Show 12 more tasks" at bounding box center [424, 199] width 70 height 11
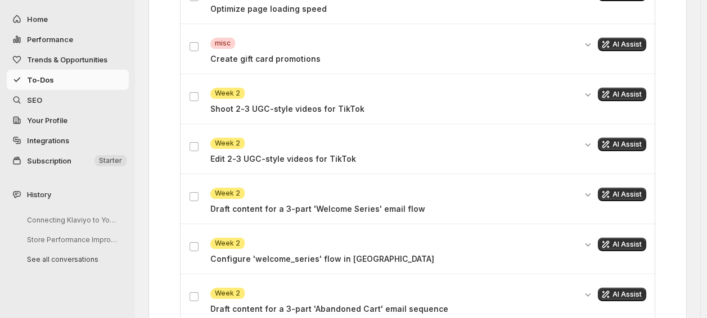
scroll to position [534, 0]
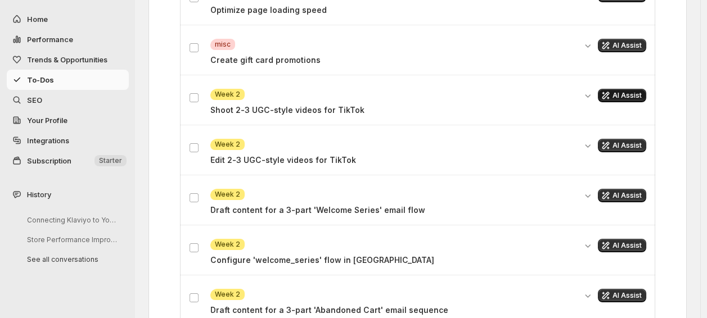
click at [623, 90] on button "AI Assist" at bounding box center [622, 96] width 48 height 14
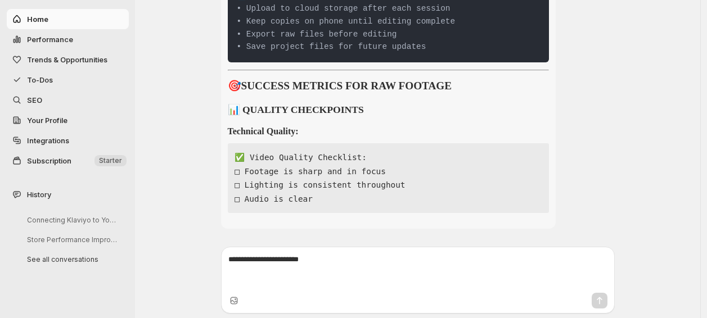
scroll to position [91677, 0]
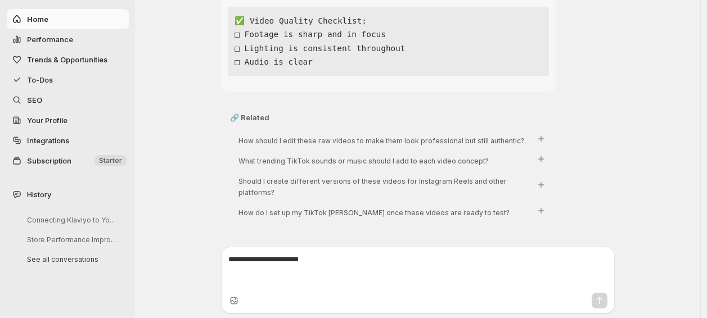
click at [61, 79] on span "To-Dos" at bounding box center [77, 79] width 100 height 11
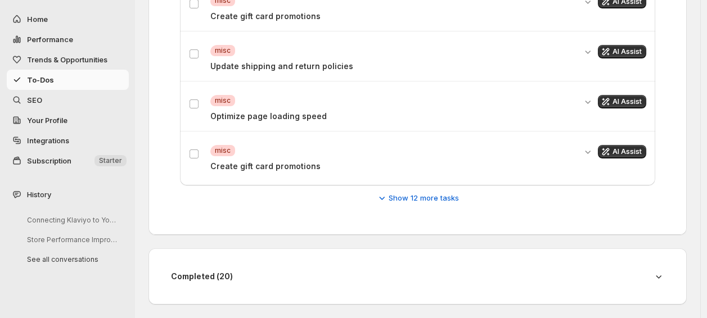
scroll to position [426, 0]
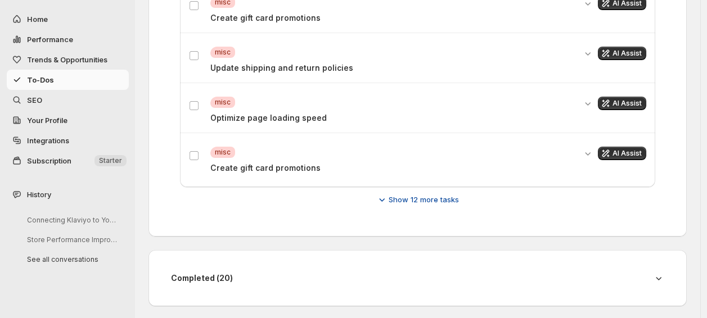
click at [400, 204] on span "Show 12 more tasks" at bounding box center [424, 199] width 70 height 11
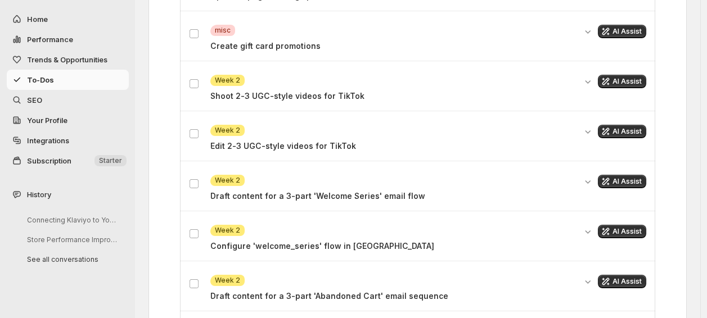
scroll to position [548, 0]
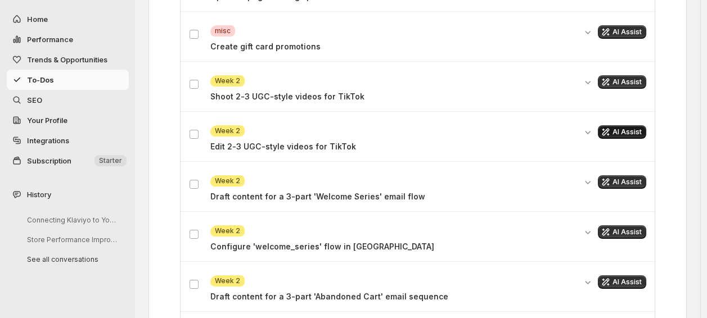
click at [612, 135] on icon "Get AI assistance for this task" at bounding box center [605, 132] width 11 height 11
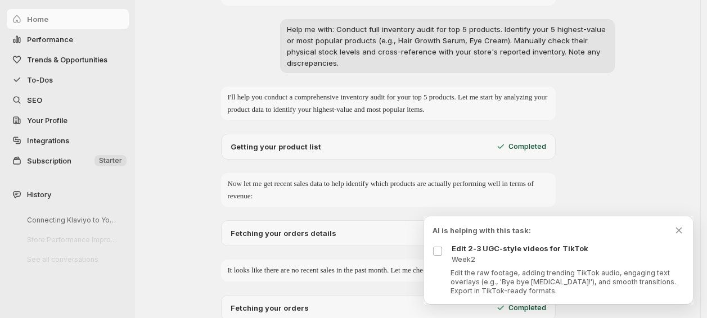
click at [439, 269] on div "Edit the raw footage, adding trending TikTok audio, engaging text overlays (e.g…" at bounding box center [559, 282] width 252 height 27
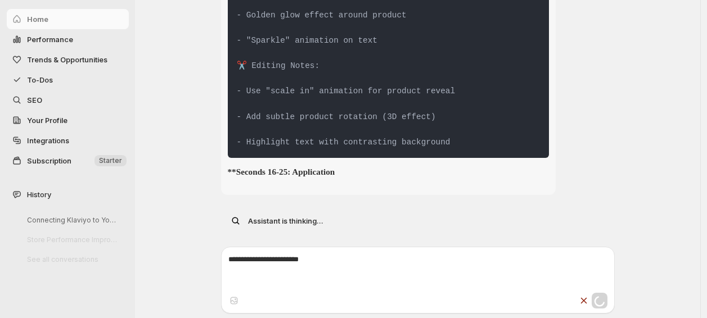
scroll to position [94363, 0]
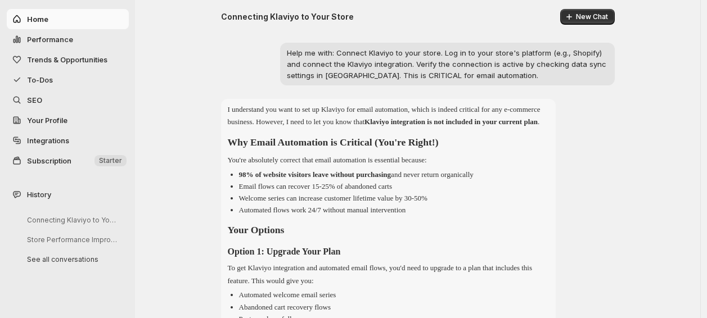
scroll to position [99734, 0]
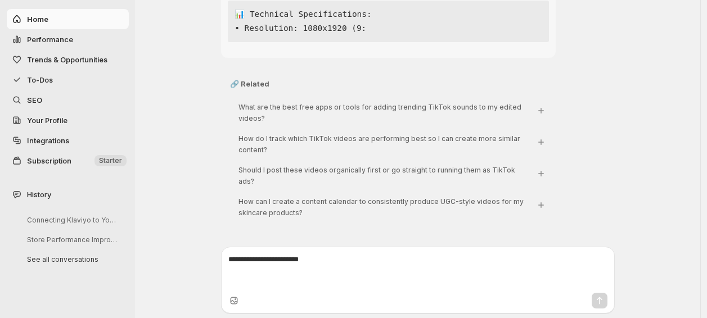
click at [53, 79] on span "To-Dos" at bounding box center [77, 79] width 100 height 11
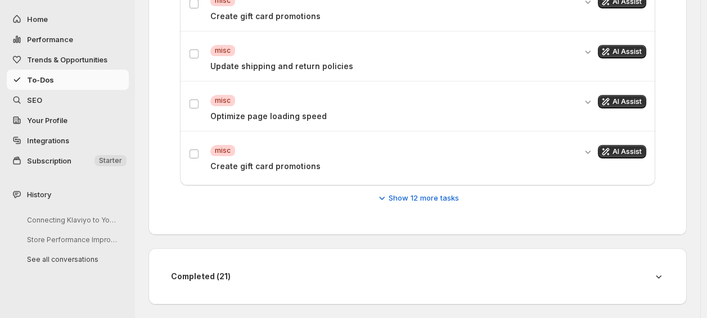
scroll to position [426, 0]
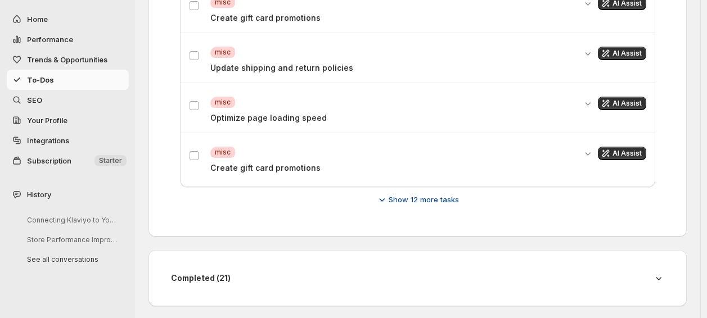
click at [412, 199] on span "Show 12 more tasks" at bounding box center [424, 199] width 70 height 11
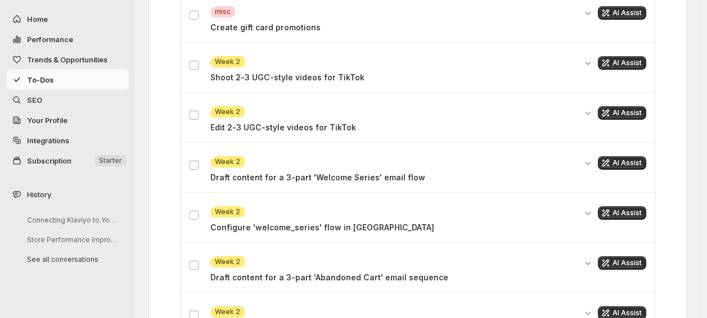
scroll to position [569, 0]
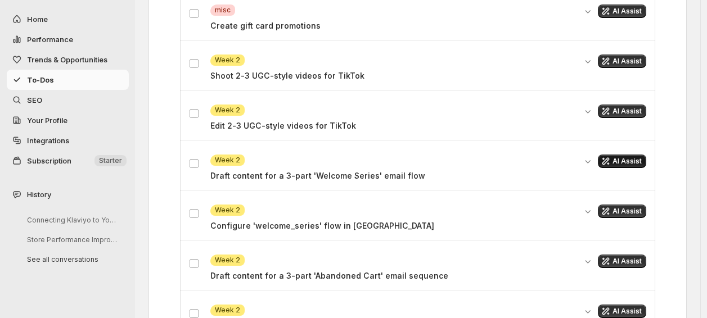
click at [621, 163] on span "AI Assist" at bounding box center [627, 161] width 29 height 9
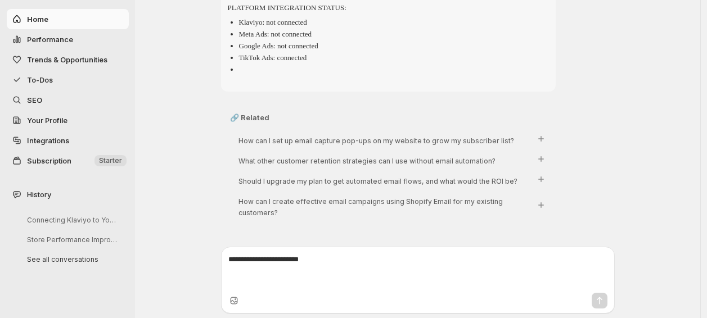
scroll to position [105190, 0]
click at [38, 74] on span "To-Dos" at bounding box center [77, 79] width 100 height 11
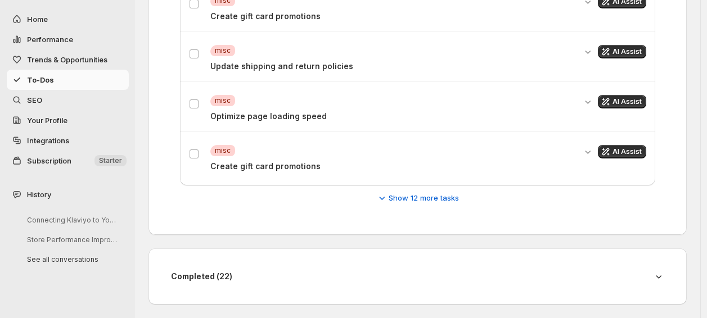
scroll to position [426, 0]
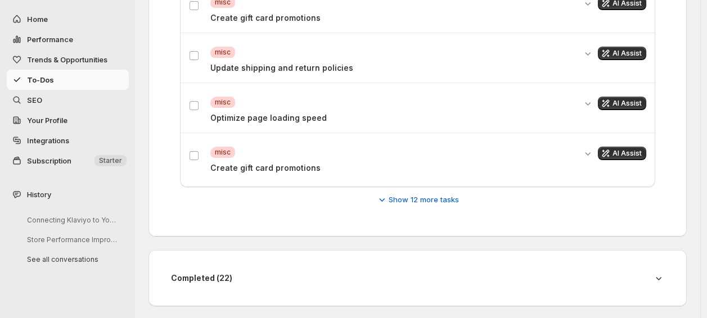
click at [38, 74] on span "To-Dos" at bounding box center [77, 79] width 100 height 11
click at [403, 196] on span "Show 12 more tasks" at bounding box center [424, 199] width 70 height 11
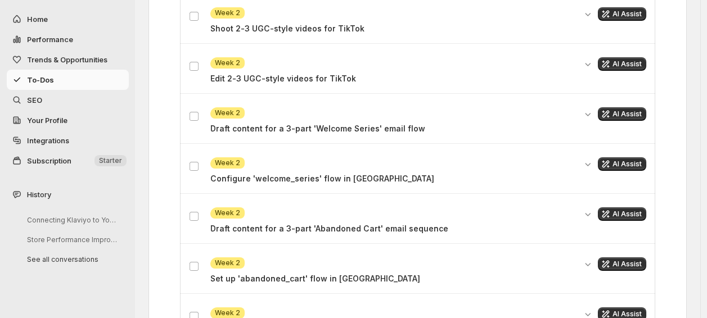
scroll to position [721, 0]
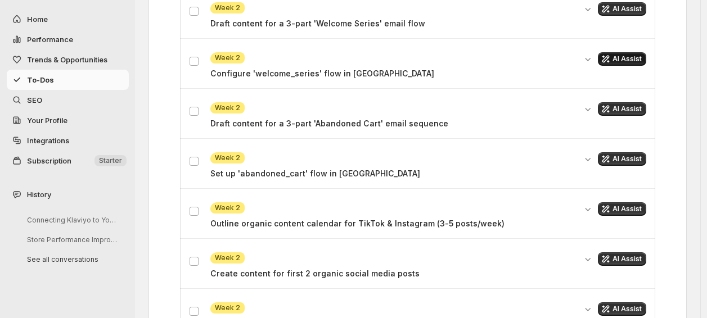
click at [622, 62] on span "AI Assist" at bounding box center [627, 59] width 29 height 9
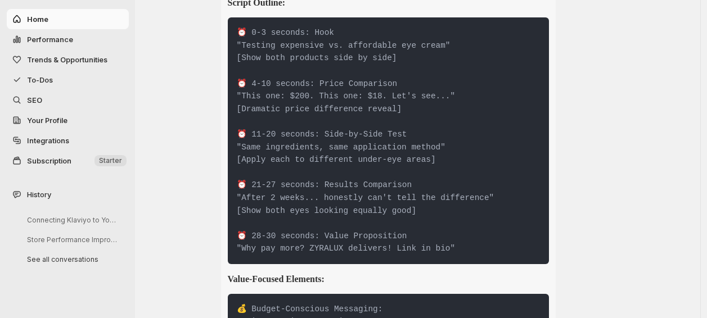
scroll to position [110026, 0]
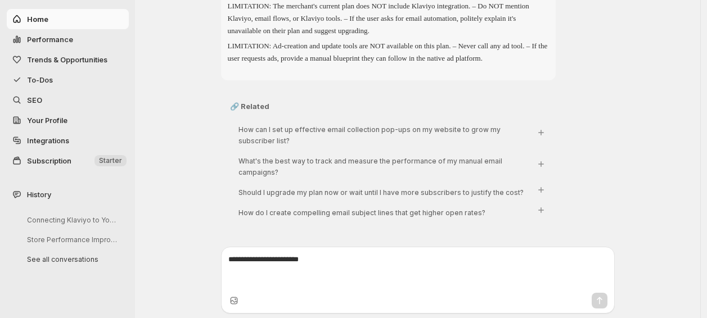
click at [56, 79] on span "To-Dos" at bounding box center [77, 79] width 100 height 11
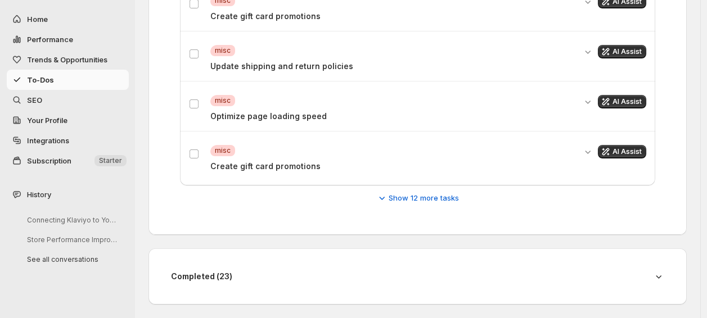
scroll to position [426, 0]
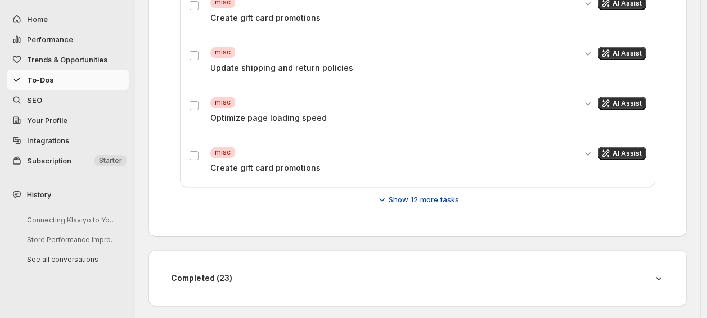
click at [437, 199] on span "Show 12 more tasks" at bounding box center [424, 199] width 70 height 11
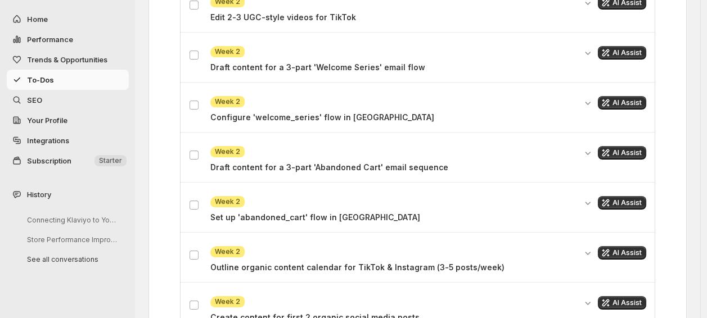
scroll to position [678, 0]
click at [622, 148] on span "AI Assist" at bounding box center [627, 152] width 29 height 9
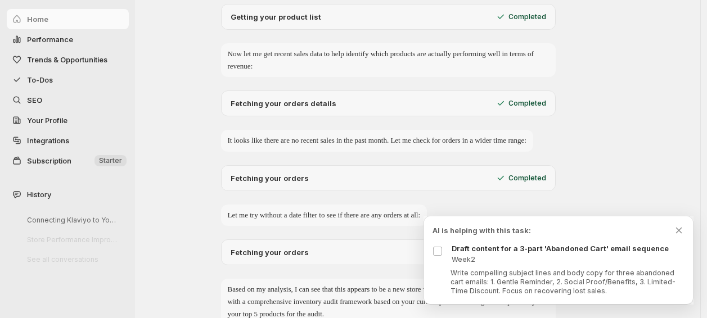
click at [439, 269] on div "Write compelling subject lines and body copy for three abandoned cart emails: 1…" at bounding box center [559, 282] width 252 height 27
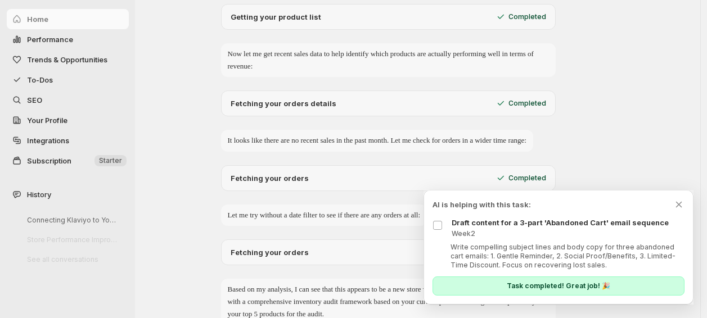
drag, startPoint x: 615, startPoint y: 216, endPoint x: 709, endPoint y: 14, distance: 223.5
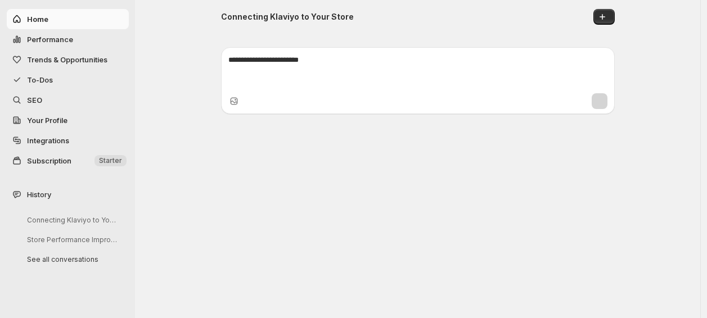
scroll to position [117243, 0]
drag, startPoint x: 709, startPoint y: 311, endPoint x: 45, endPoint y: 79, distance: 703.9
click at [45, 79] on span "To-Dos" at bounding box center [40, 79] width 26 height 9
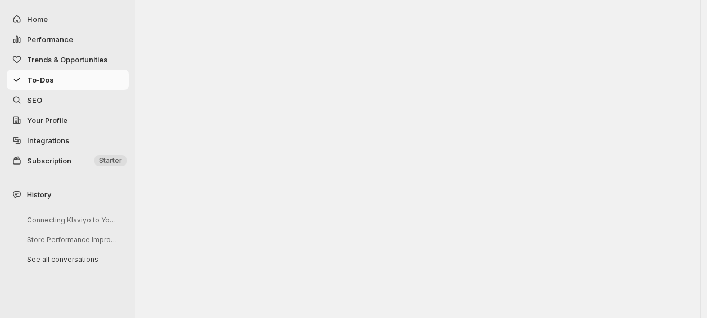
scroll to position [426, 0]
click span "Show 12 more tasks"
click span "AI Assist"
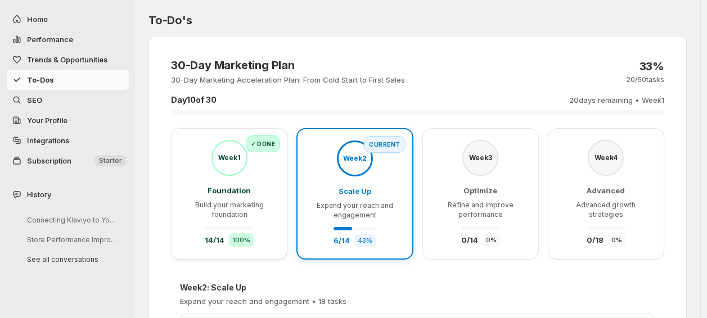
scroll to position [766, 0]
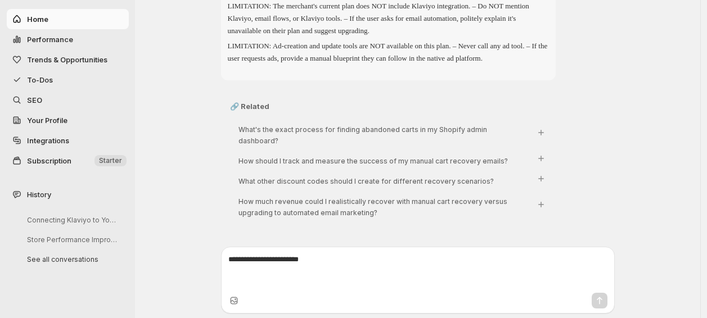
scroll to position [124232, 0]
click at [38, 76] on span "To-Dos" at bounding box center [40, 79] width 26 height 9
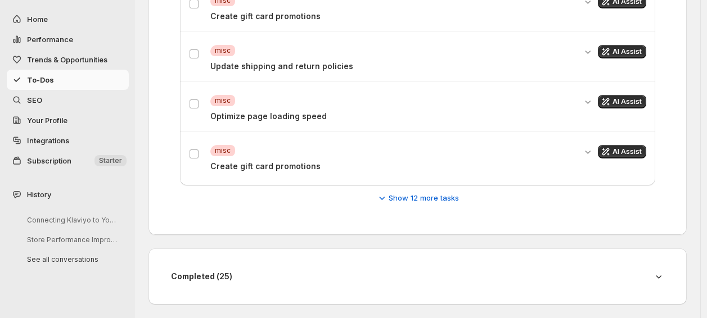
scroll to position [426, 0]
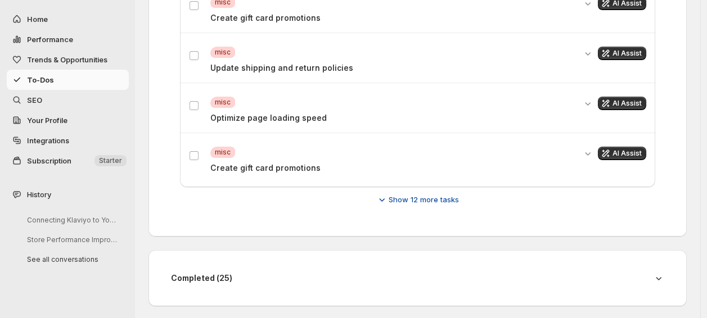
click at [416, 204] on span "Show 12 more tasks" at bounding box center [424, 199] width 70 height 11
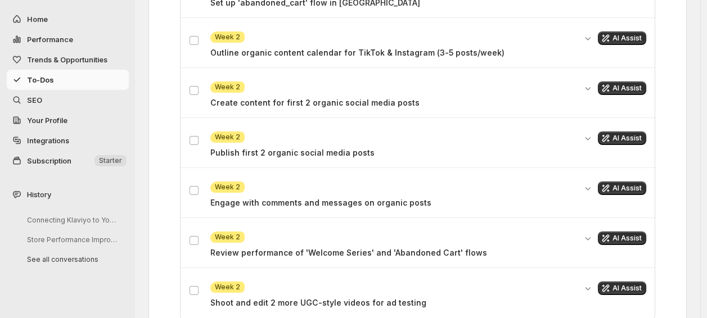
scroll to position [867, 0]
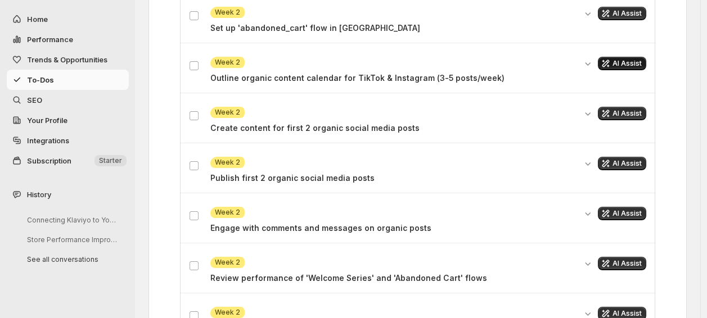
click at [628, 59] on span "AI Assist" at bounding box center [627, 63] width 29 height 9
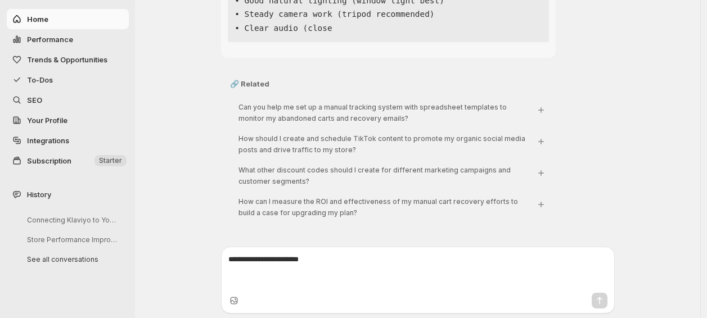
scroll to position [130535, 0]
click at [52, 76] on span "To-Dos" at bounding box center [40, 79] width 26 height 9
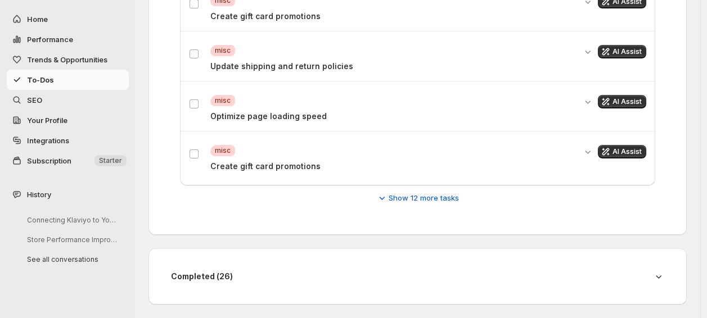
scroll to position [426, 0]
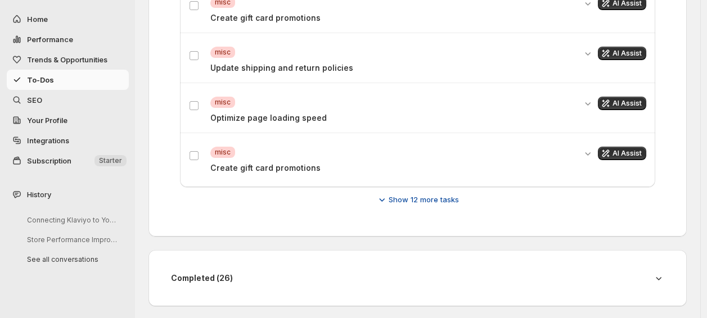
click at [400, 204] on button "Show 12 more tasks" at bounding box center [418, 200] width 96 height 18
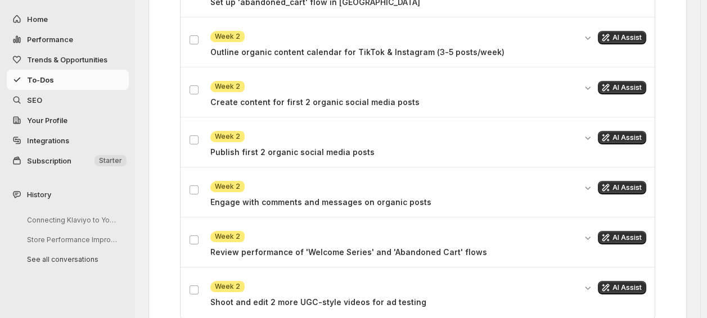
scroll to position [918, 0]
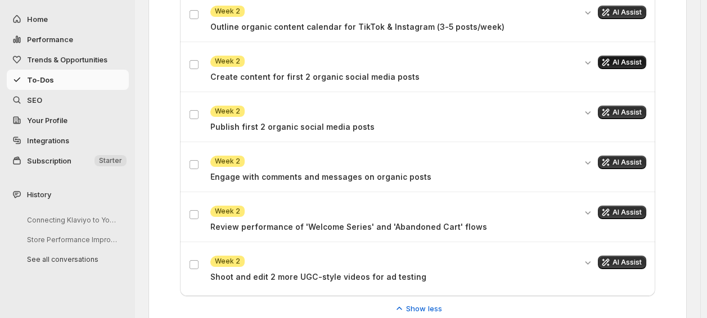
click at [625, 65] on span "AI Assist" at bounding box center [627, 62] width 29 height 9
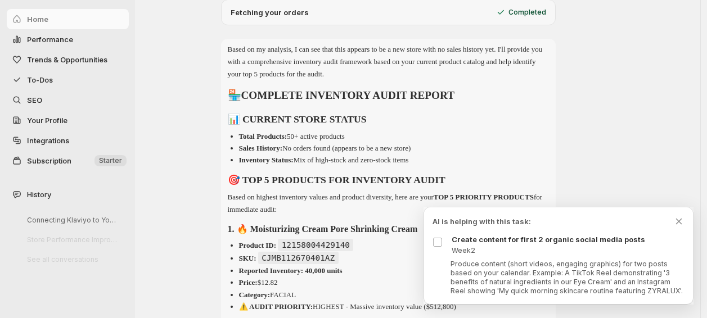
click at [438, 260] on div "Produce content (short videos, engaging graphics) for two posts based on your c…" at bounding box center [559, 278] width 252 height 36
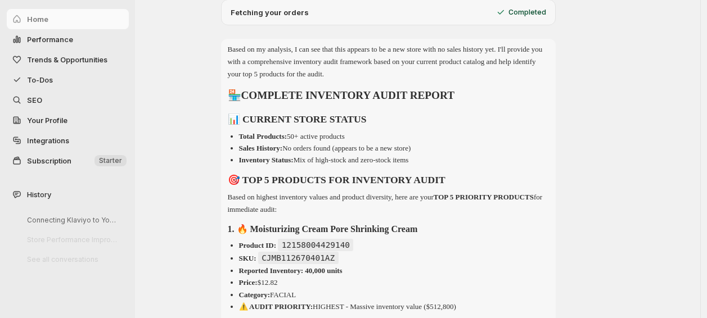
scroll to position [2609, 0]
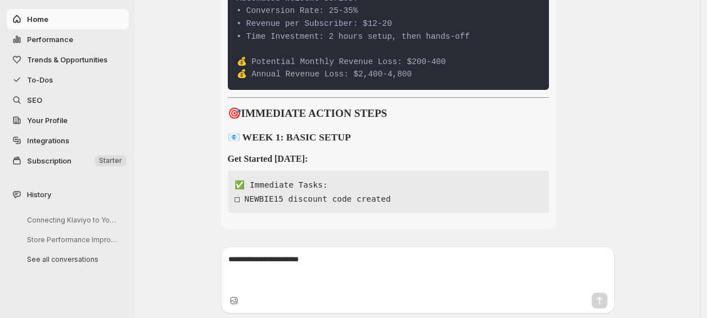
scroll to position [142620, 0]
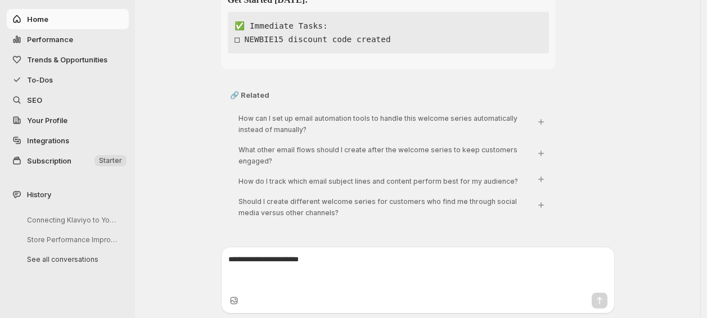
click at [41, 73] on button "To-Dos" at bounding box center [68, 80] width 122 height 20
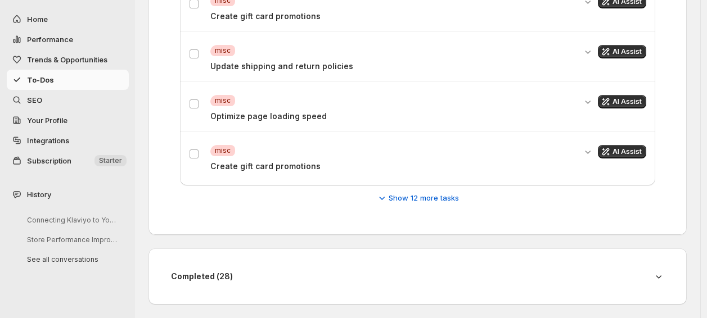
scroll to position [426, 0]
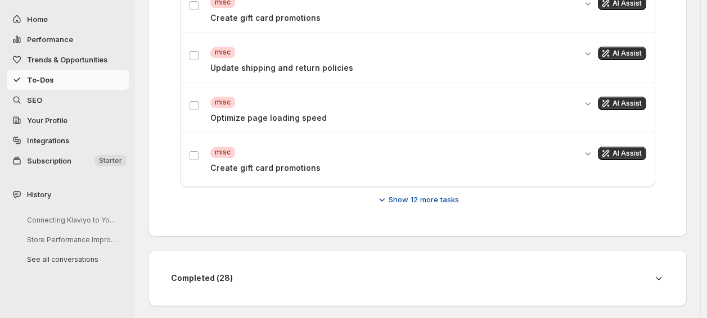
click at [435, 191] on button "Show 12 more tasks" at bounding box center [418, 200] width 96 height 18
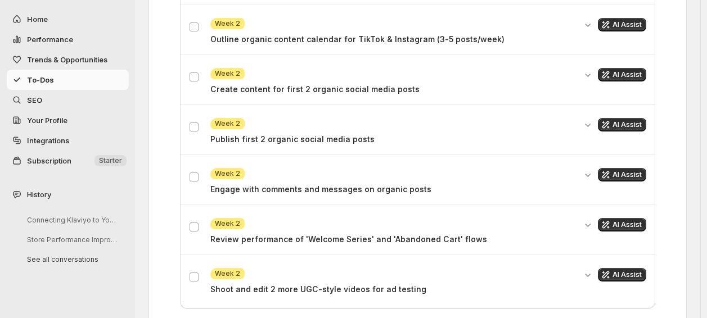
scroll to position [907, 0]
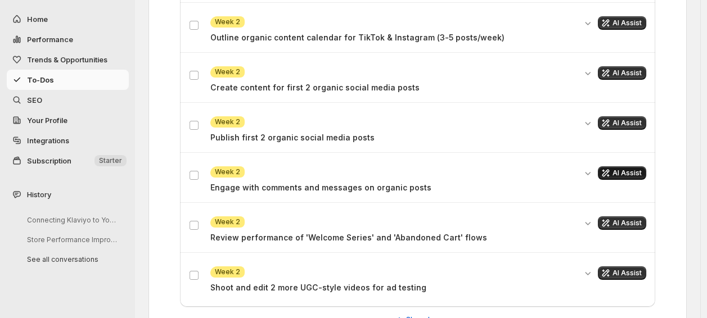
click at [612, 174] on icon "Get AI assistance for this task" at bounding box center [605, 173] width 11 height 11
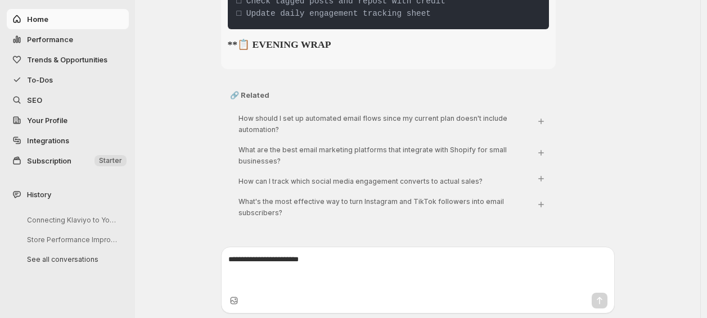
scroll to position [148177, 0]
click at [86, 75] on span "To-Dos" at bounding box center [77, 79] width 100 height 11
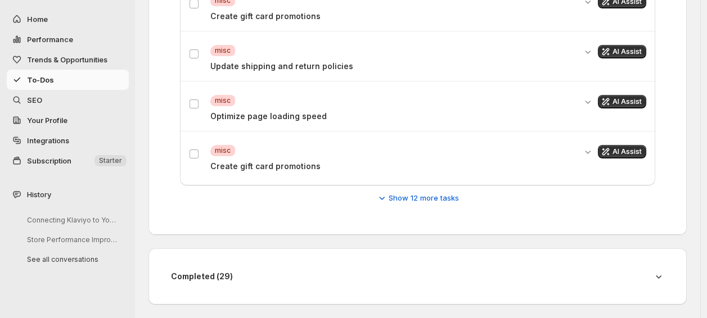
scroll to position [426, 0]
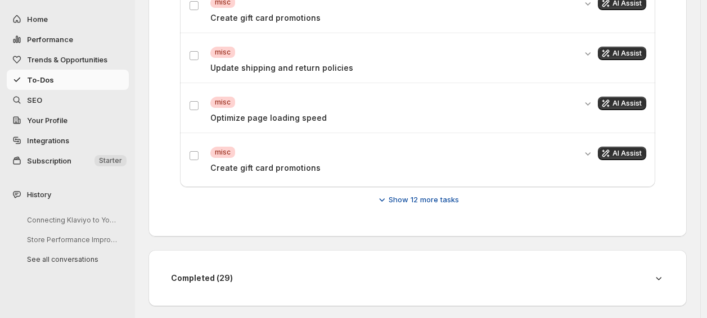
click at [406, 194] on span "Show 12 more tasks" at bounding box center [424, 199] width 70 height 11
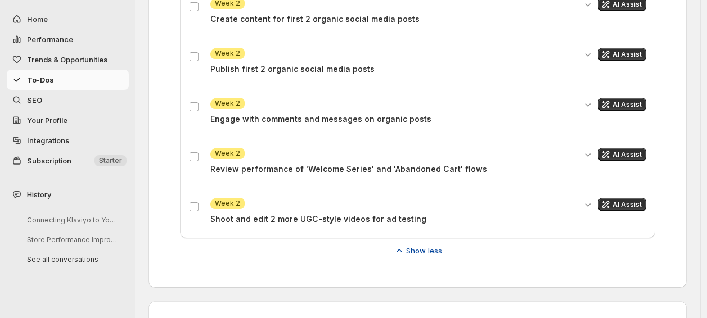
scroll to position [985, 0]
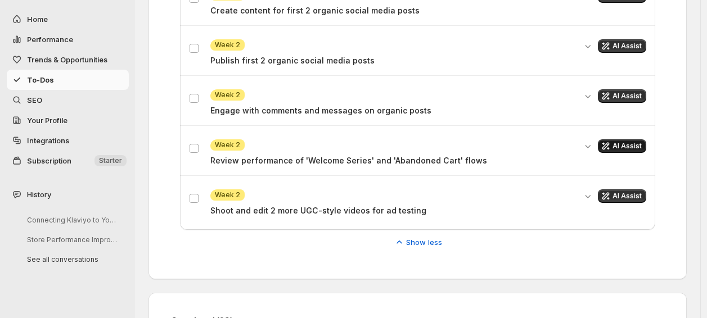
click at [612, 149] on icon "Get AI assistance for this task" at bounding box center [605, 146] width 11 height 11
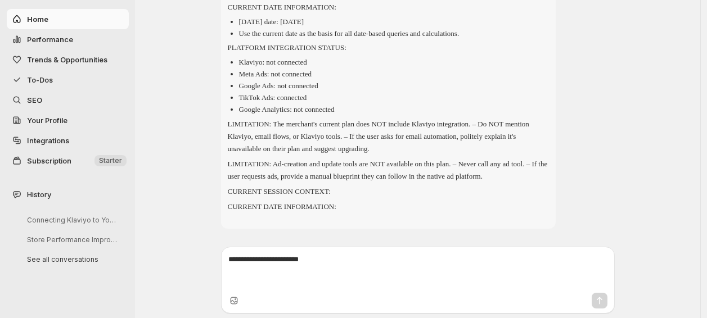
scroll to position [153976, 0]
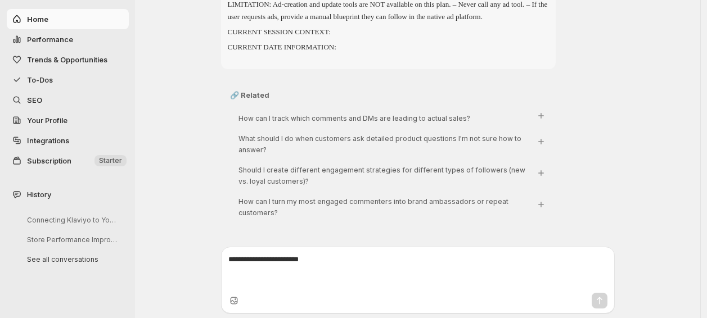
click at [52, 82] on span "To-Dos" at bounding box center [40, 79] width 26 height 9
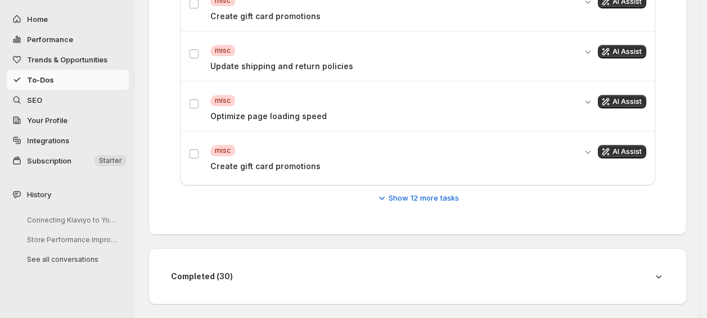
scroll to position [426, 0]
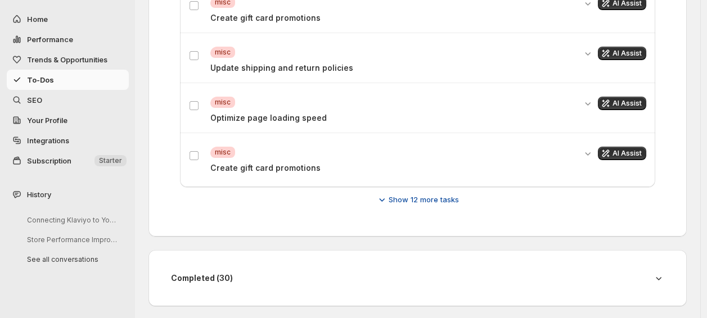
click at [429, 198] on span "Show 12 more tasks" at bounding box center [424, 199] width 70 height 11
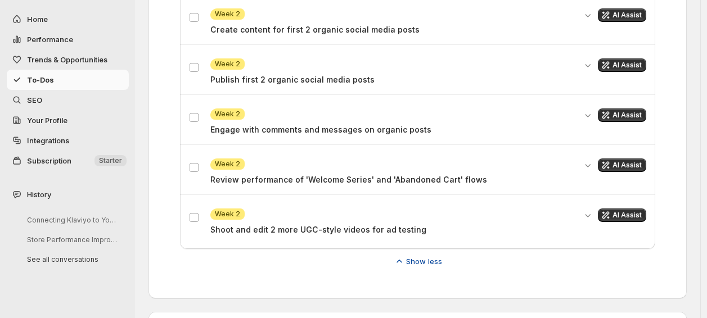
scroll to position [966, 0]
click at [626, 217] on span "AI Assist" at bounding box center [627, 214] width 29 height 9
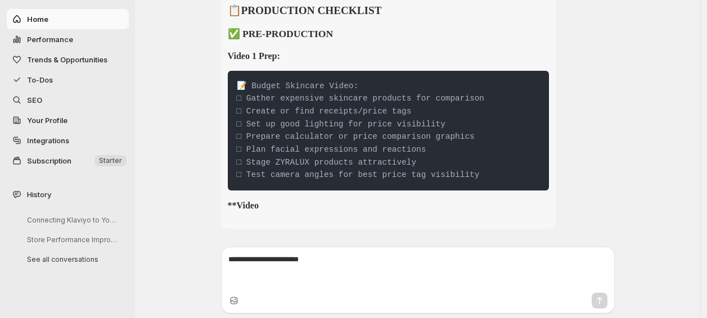
scroll to position [160322, 0]
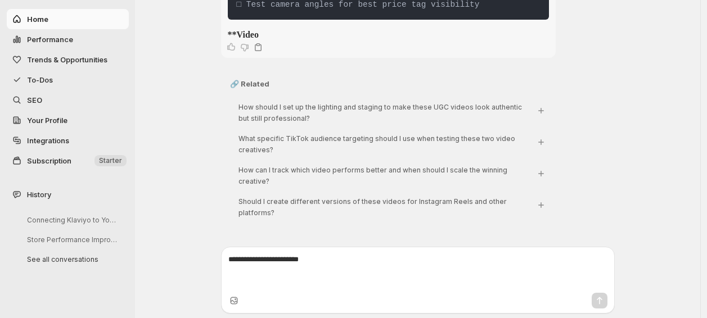
click at [53, 81] on span "To-Dos" at bounding box center [77, 79] width 100 height 11
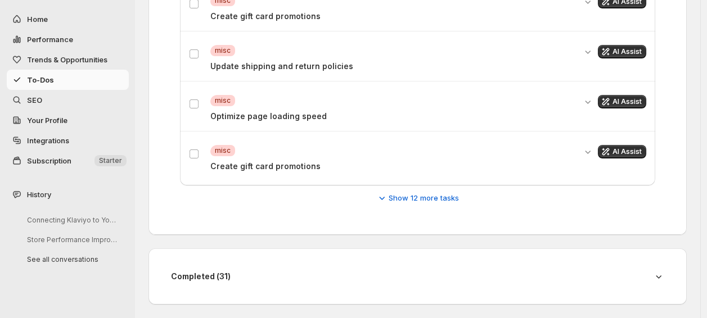
scroll to position [426, 0]
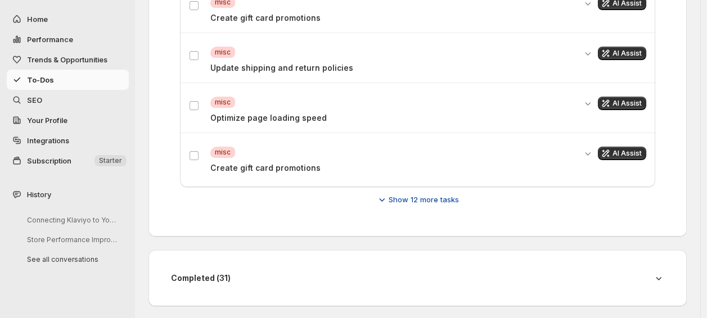
click at [449, 199] on span "Show 12 more tasks" at bounding box center [424, 199] width 70 height 11
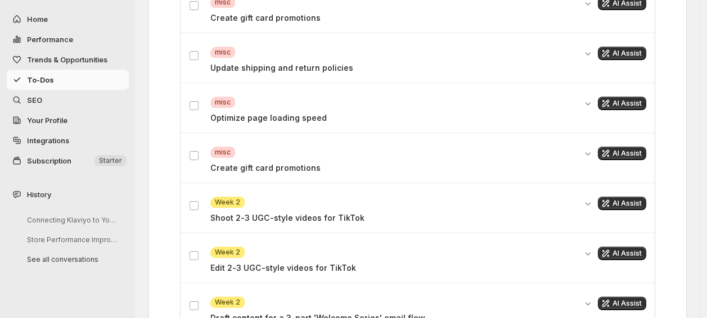
scroll to position [1028, 0]
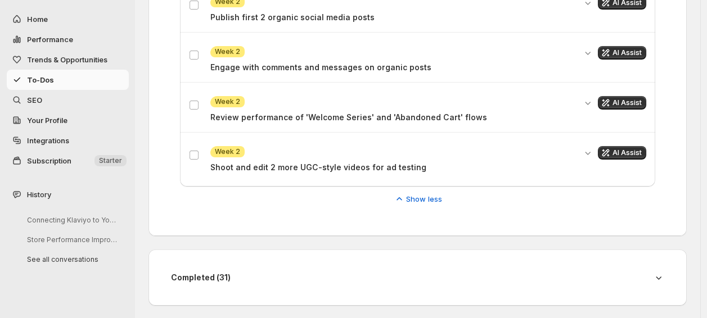
click at [43, 98] on span "SEO" at bounding box center [77, 100] width 100 height 11
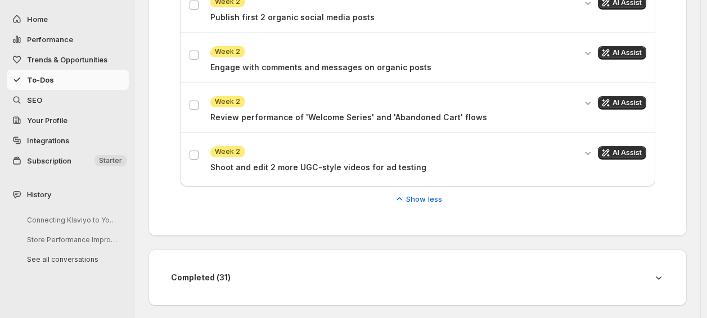
click at [35, 101] on span "SEO" at bounding box center [34, 100] width 15 height 9
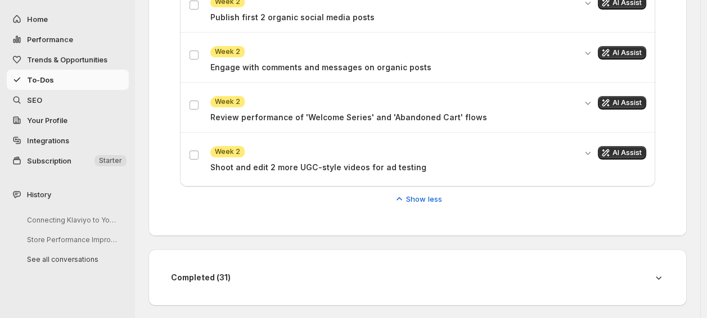
click at [35, 101] on span "SEO" at bounding box center [34, 100] width 15 height 9
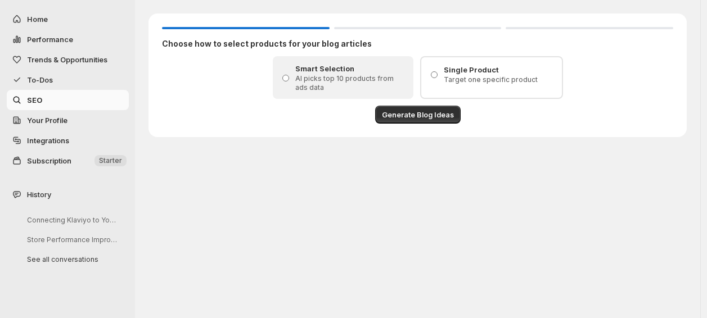
scroll to position [0, 0]
click at [414, 108] on button "Generate Blog Ideas" at bounding box center [421, 115] width 86 height 18
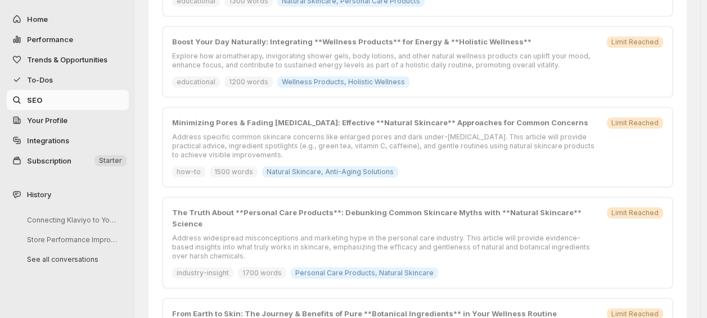
scroll to position [700, 0]
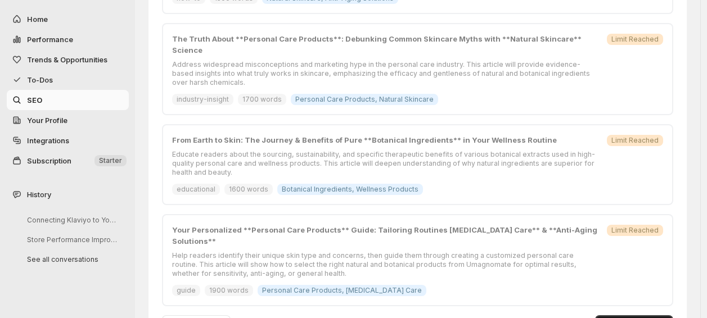
click at [631, 318] on span "Generate 3 Articles" at bounding box center [634, 323] width 65 height 9
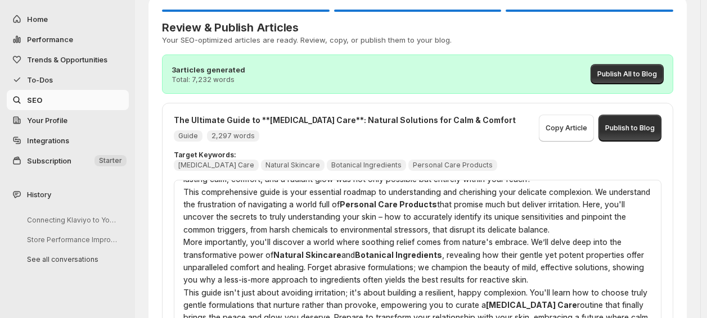
scroll to position [0, 0]
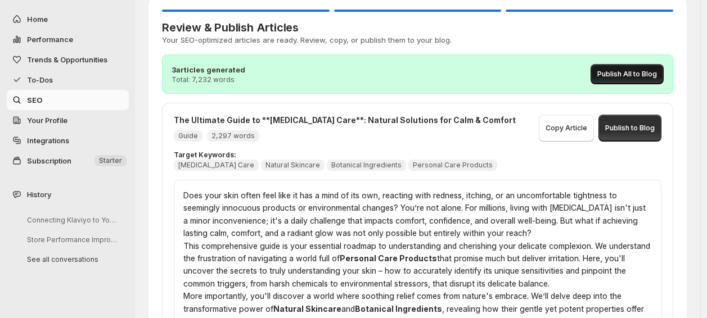
click at [642, 78] on span "Publish All to Blog" at bounding box center [627, 74] width 60 height 9
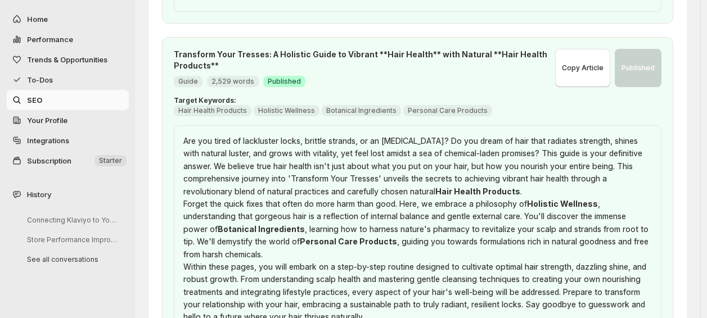
scroll to position [834, 0]
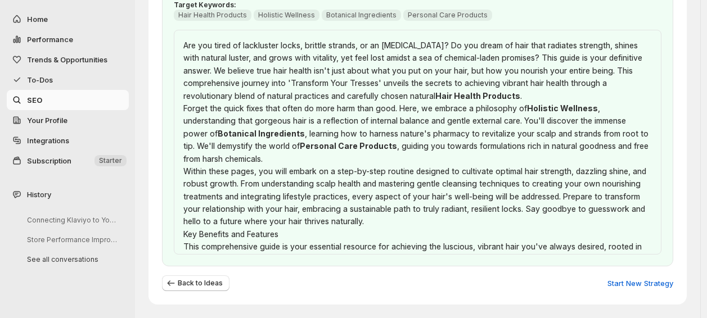
click at [58, 123] on span "Your Profile" at bounding box center [47, 120] width 41 height 9
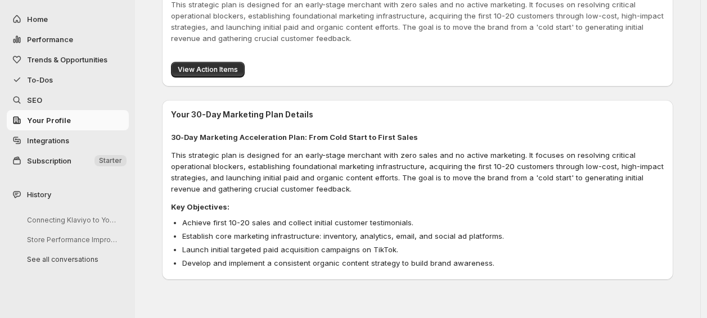
scroll to position [0, 0]
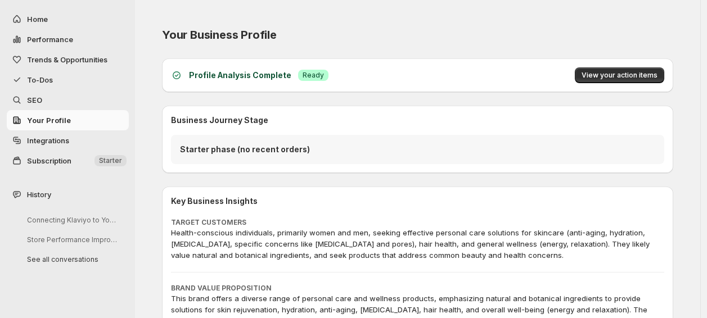
click at [58, 123] on body "Skip to content Home Performance Trends & Opportunities To-Dos SEO Your Profile…" at bounding box center [353, 159] width 707 height 318
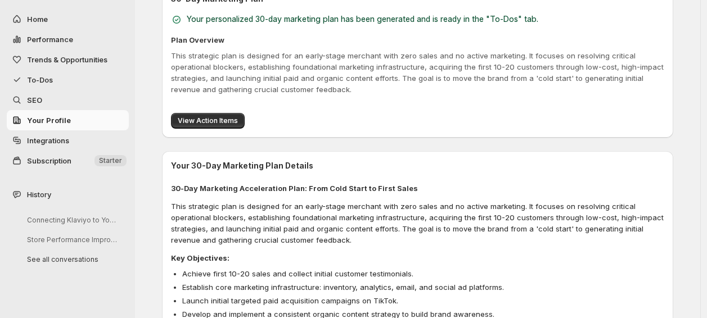
scroll to position [610, 0]
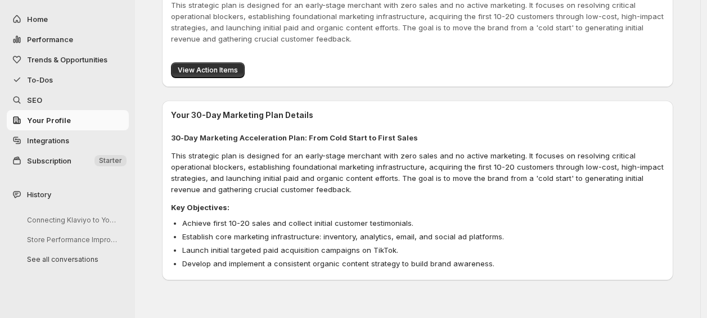
click at [62, 135] on span "Integrations" at bounding box center [77, 140] width 100 height 11
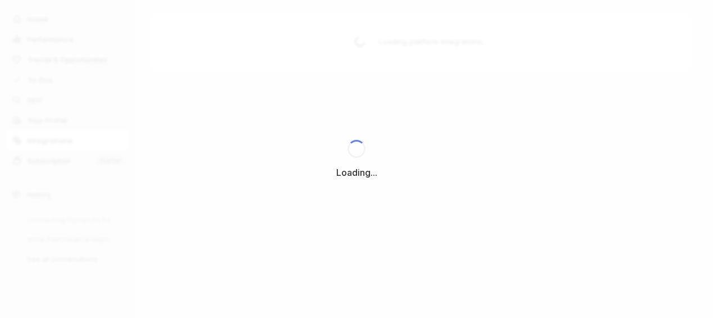
click at [62, 135] on body "Loading... Skip to content Home Performance Trends & Opportunities To-Dos SEO Y…" at bounding box center [356, 159] width 713 height 318
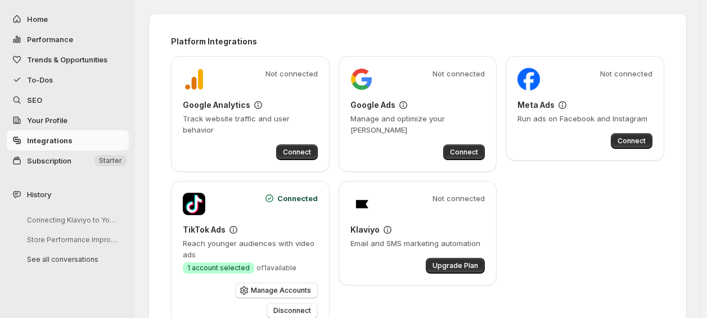
click at [473, 143] on div "Not connected Google Ads Manage and optimize your ad campaigns Connect" at bounding box center [417, 114] width 135 height 92
click at [473, 151] on span "Connect" at bounding box center [464, 152] width 28 height 9
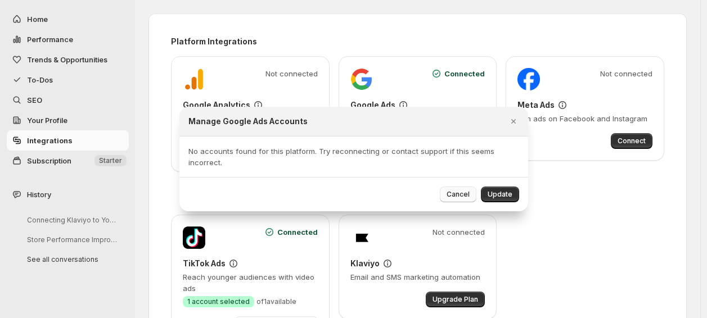
click at [457, 197] on span "Cancel" at bounding box center [458, 194] width 23 height 9
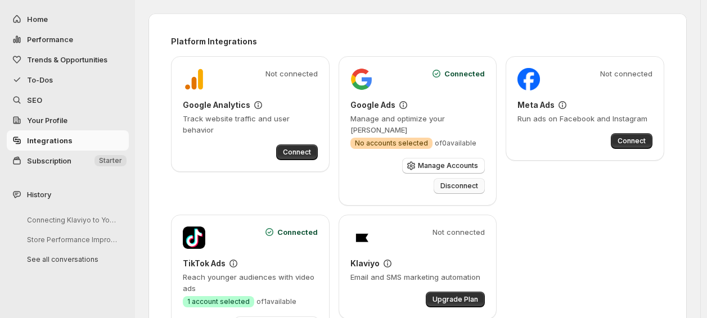
click at [473, 182] on span "Disconnect" at bounding box center [460, 186] width 38 height 9
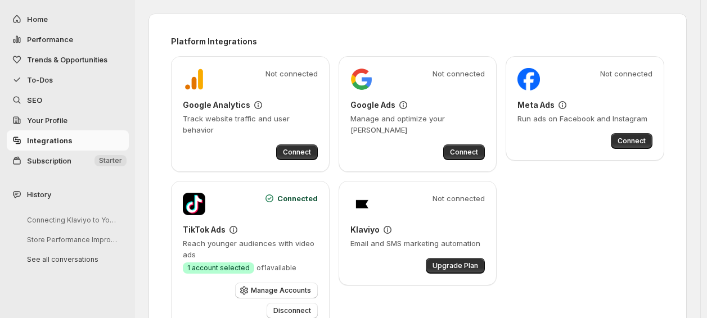
click at [56, 163] on span "Subscription" at bounding box center [49, 160] width 44 height 9
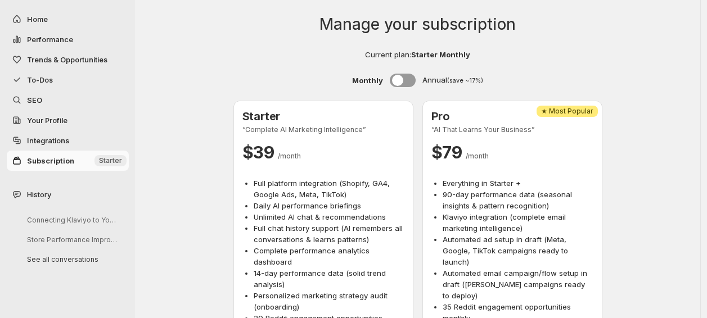
click at [31, 16] on span "Home" at bounding box center [37, 19] width 21 height 9
select select "*********"
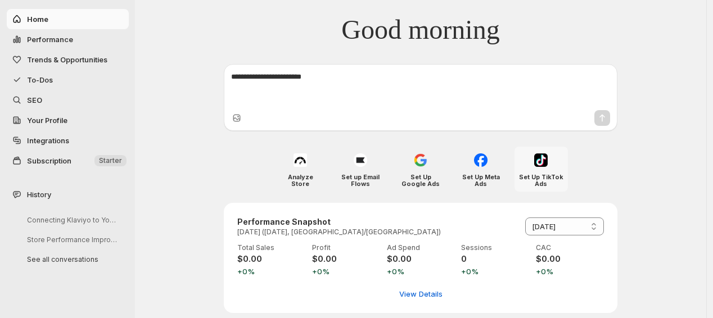
click at [533, 174] on h4 "Set Up TikTok Ads" at bounding box center [541, 181] width 44 height 14
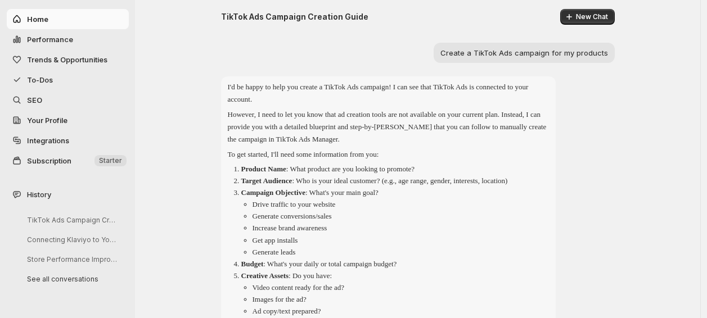
click at [88, 20] on span "Home" at bounding box center [77, 19] width 100 height 11
select select "*********"
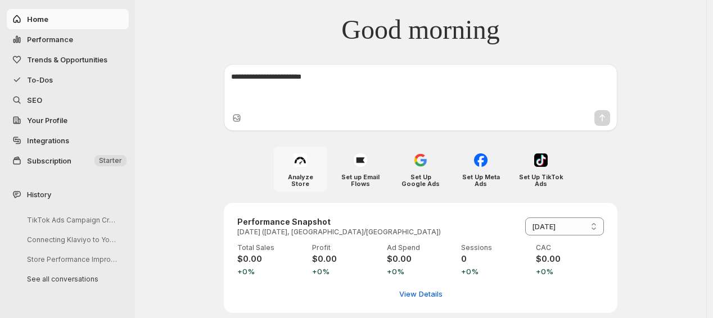
click at [304, 177] on h4 "Analyze Store" at bounding box center [300, 181] width 44 height 14
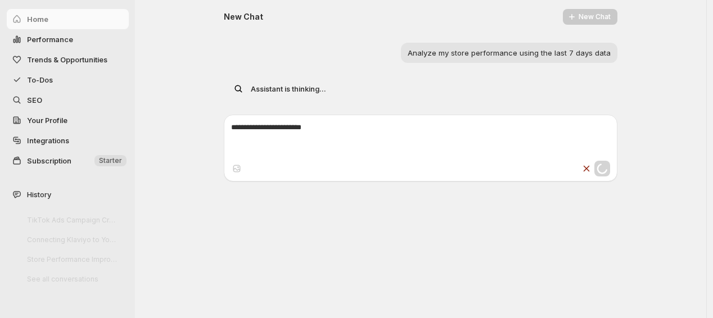
click at [304, 177] on div "Loading" at bounding box center [421, 169] width 388 height 20
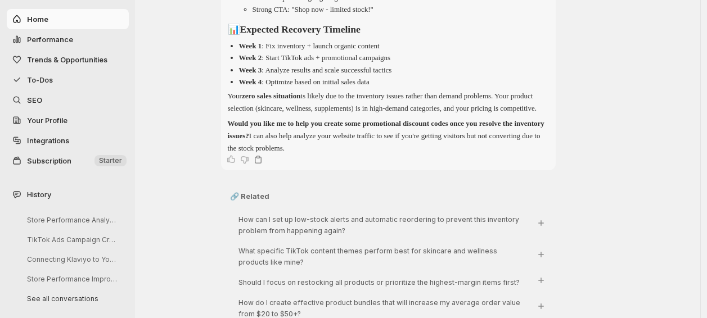
scroll to position [1917, 0]
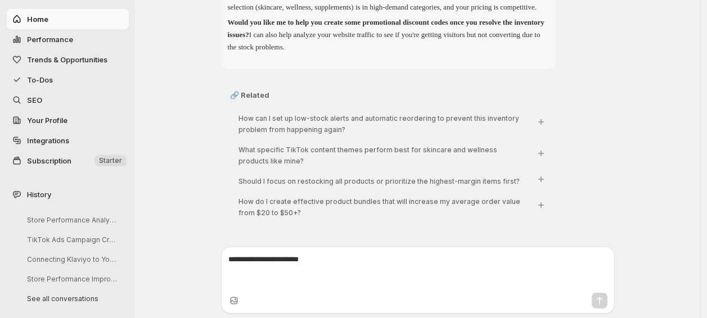
click at [77, 24] on span "Home" at bounding box center [77, 19] width 100 height 11
select select "*********"
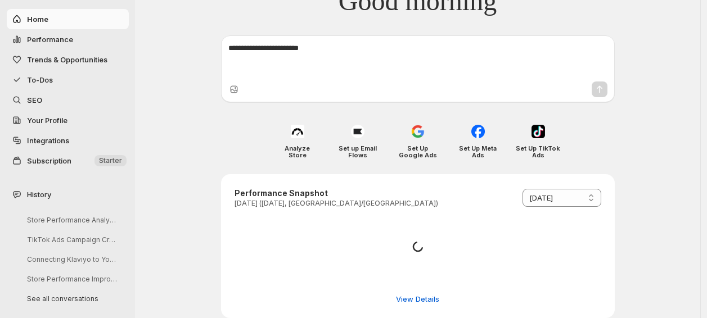
scroll to position [17, 0]
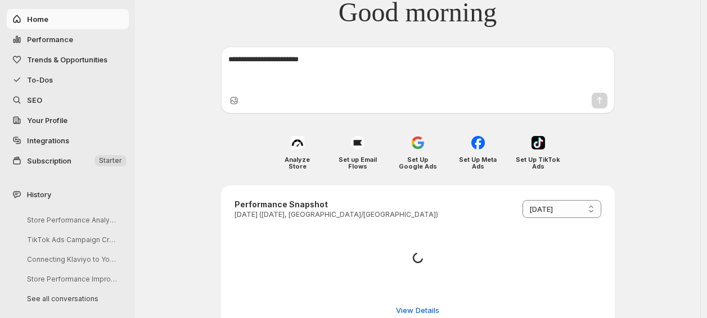
click at [69, 38] on span "Performance" at bounding box center [50, 39] width 46 height 9
select select "**********"
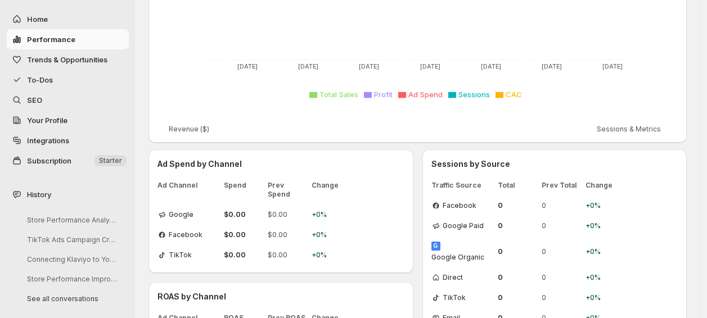
scroll to position [362, 0]
